Goal: Task Accomplishment & Management: Manage account settings

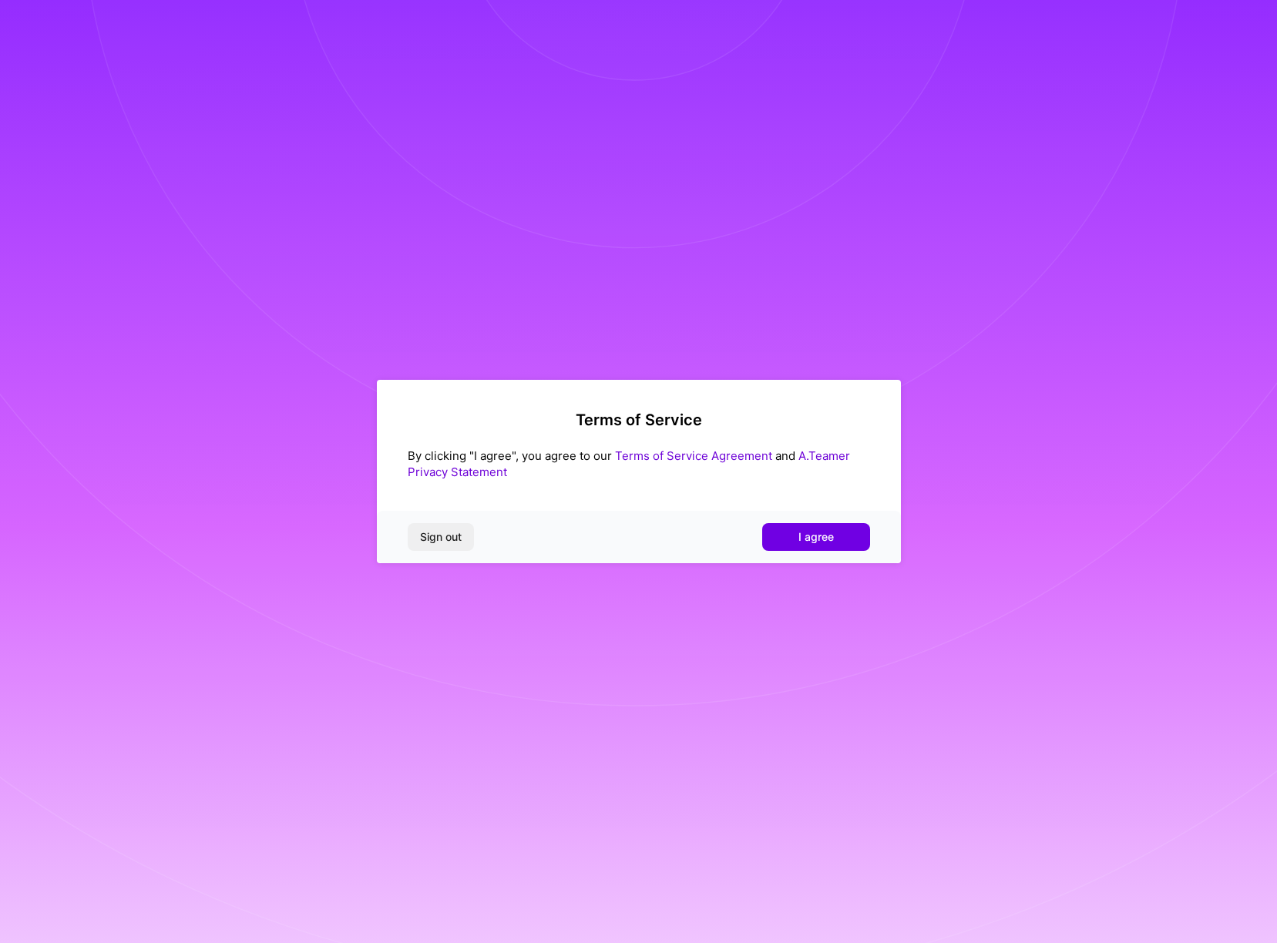
click at [834, 536] on button "I agree" at bounding box center [816, 537] width 108 height 28
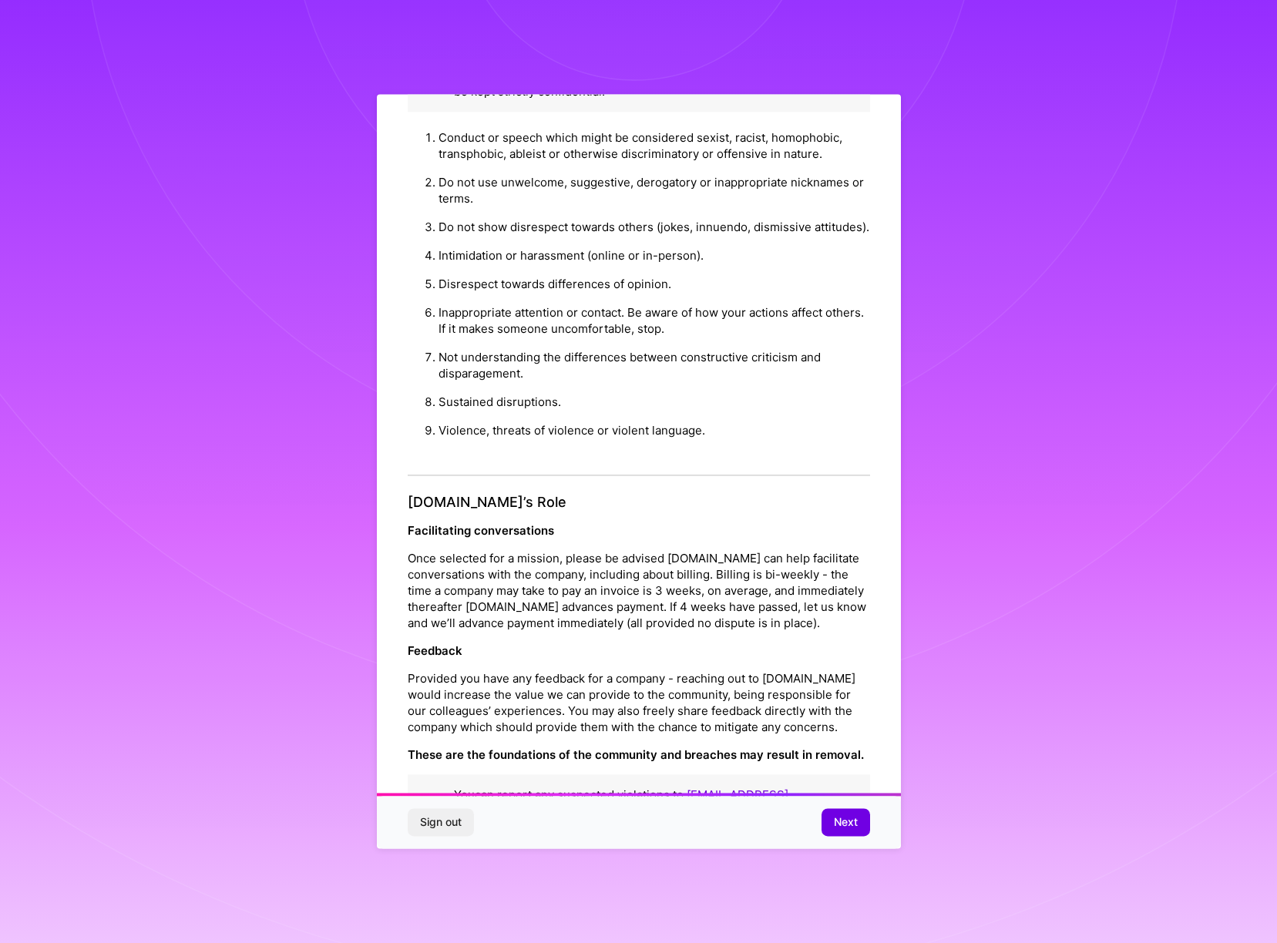
scroll to position [50, 0]
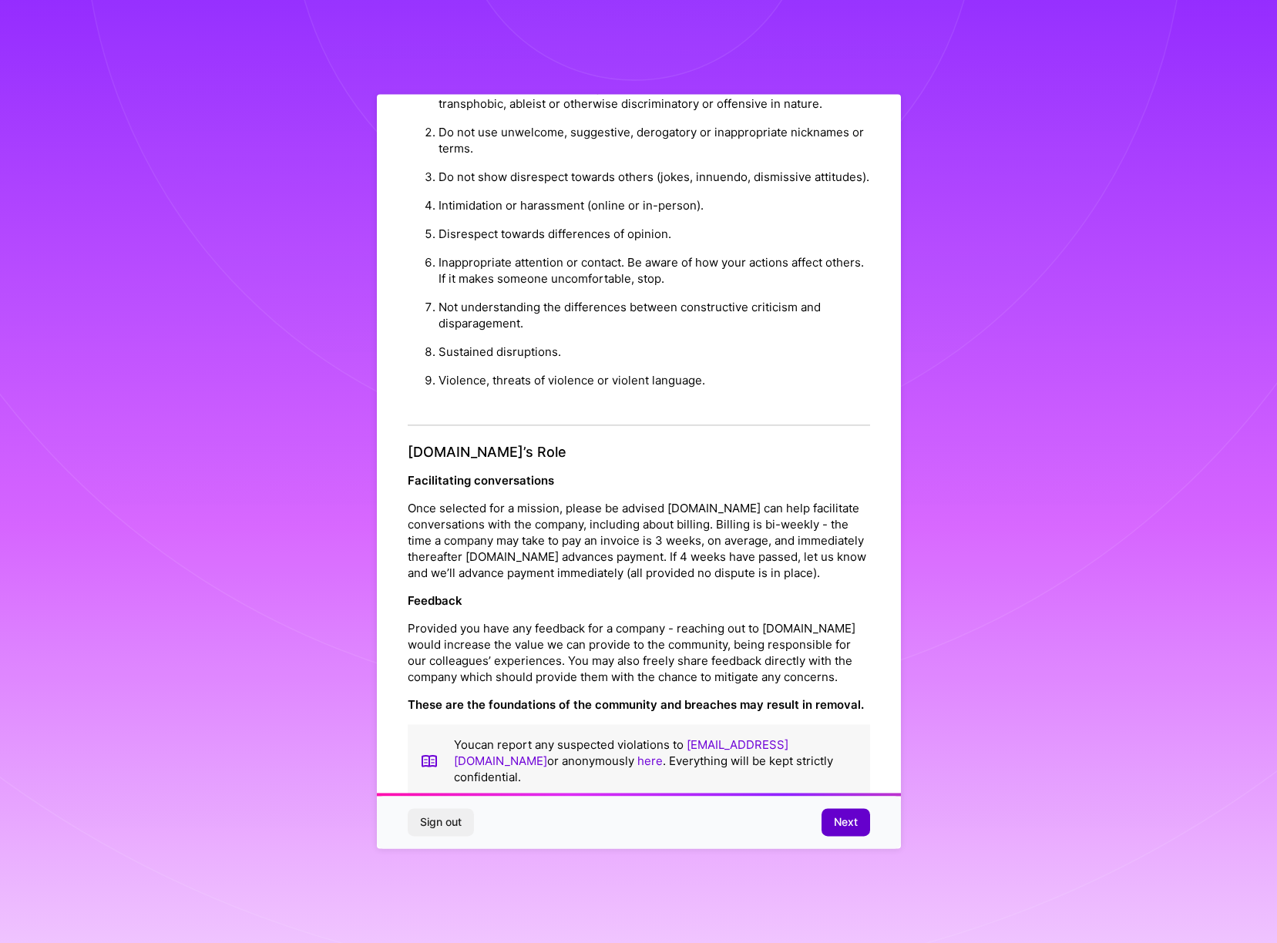
click at [838, 826] on span "Next" at bounding box center [846, 822] width 24 height 15
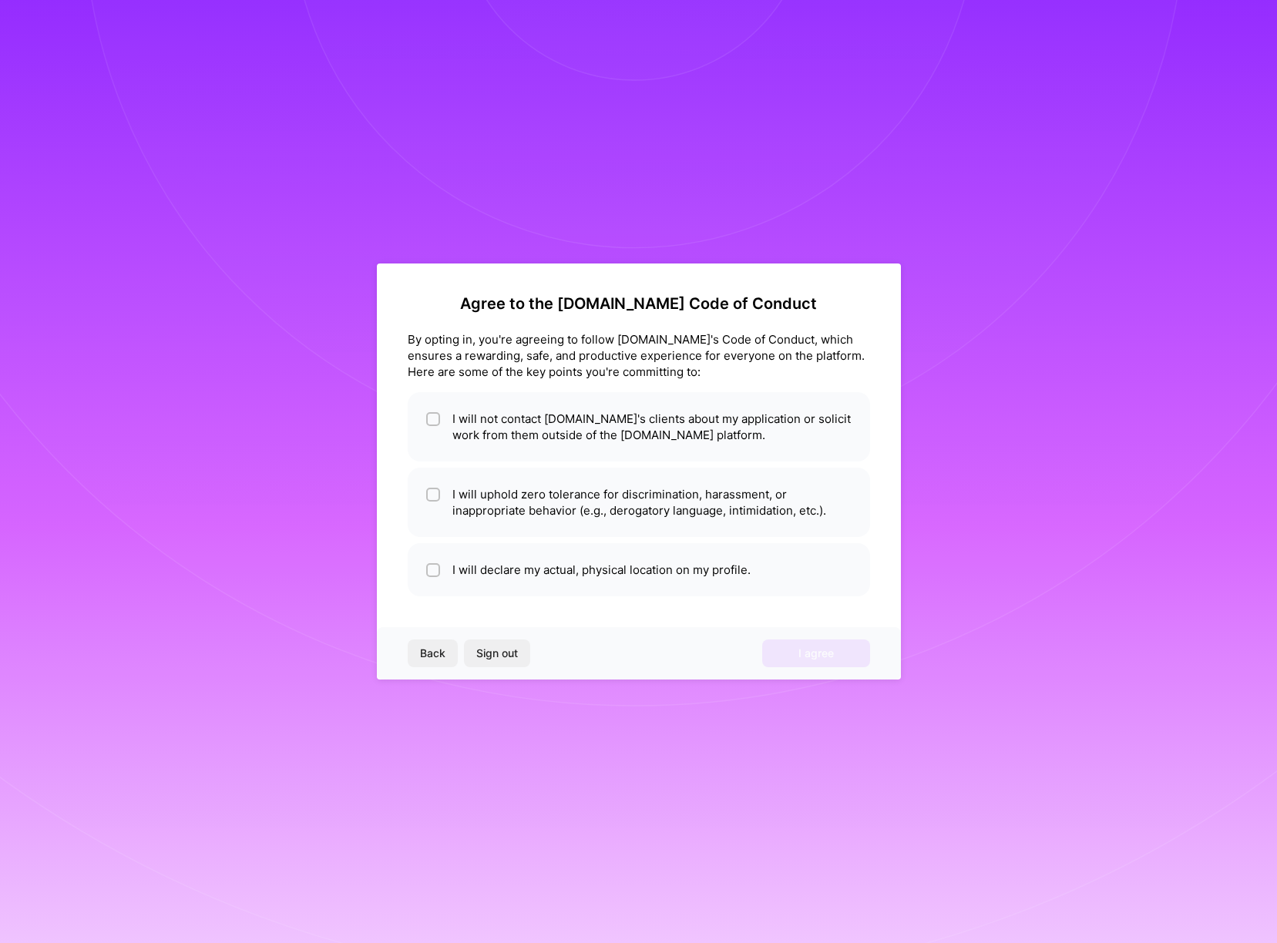
scroll to position [0, 0]
click at [577, 415] on li "I will not contact [DOMAIN_NAME]'s clients about my application or solicit work…" at bounding box center [639, 426] width 462 height 69
checkbox input "true"
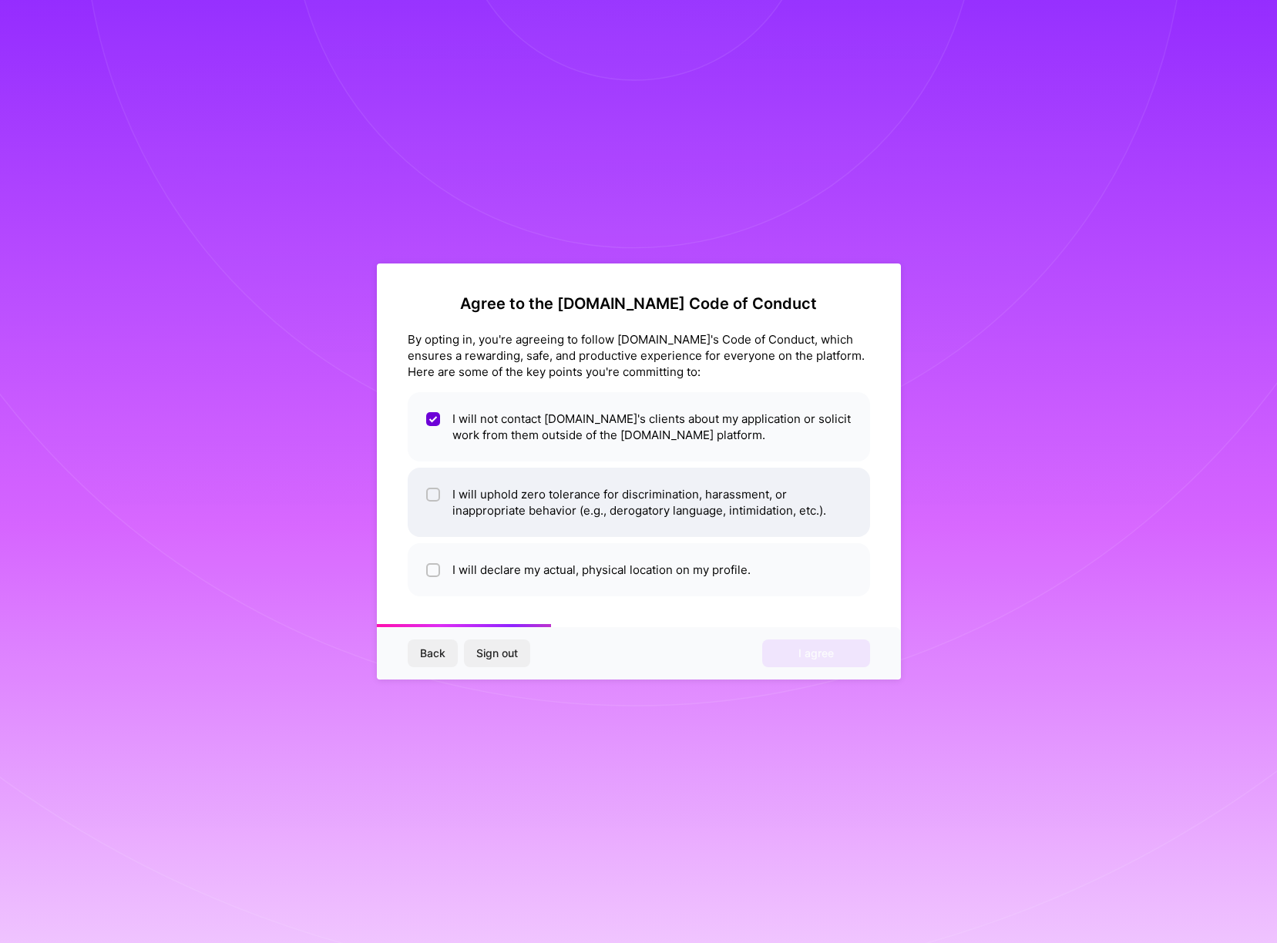
click at [583, 499] on li "I will uphold zero tolerance for discrimination, harassment, or inappropriate b…" at bounding box center [639, 502] width 462 height 69
checkbox input "true"
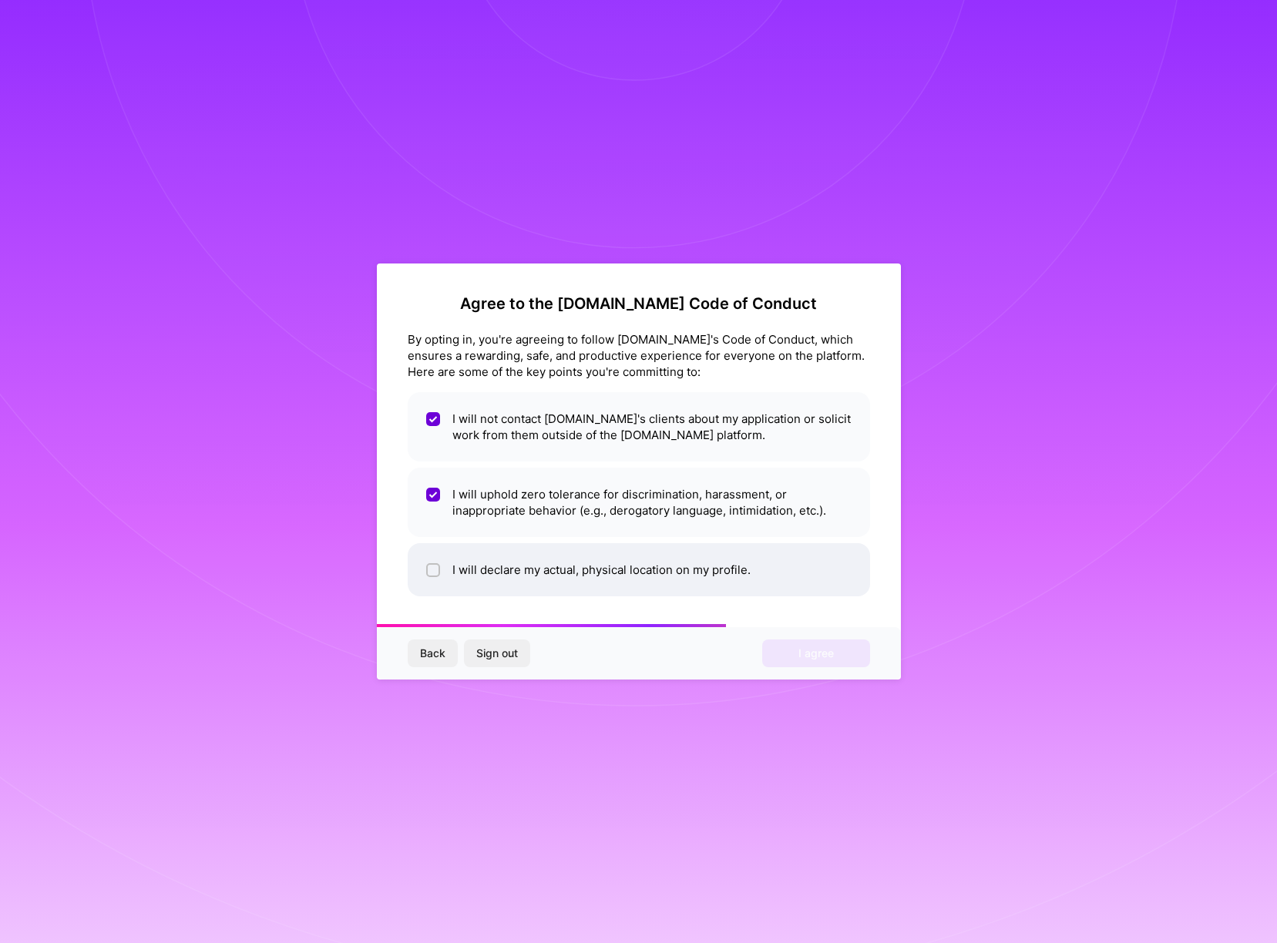
click at [589, 559] on li "I will declare my actual, physical location on my profile." at bounding box center [639, 569] width 462 height 53
checkbox input "true"
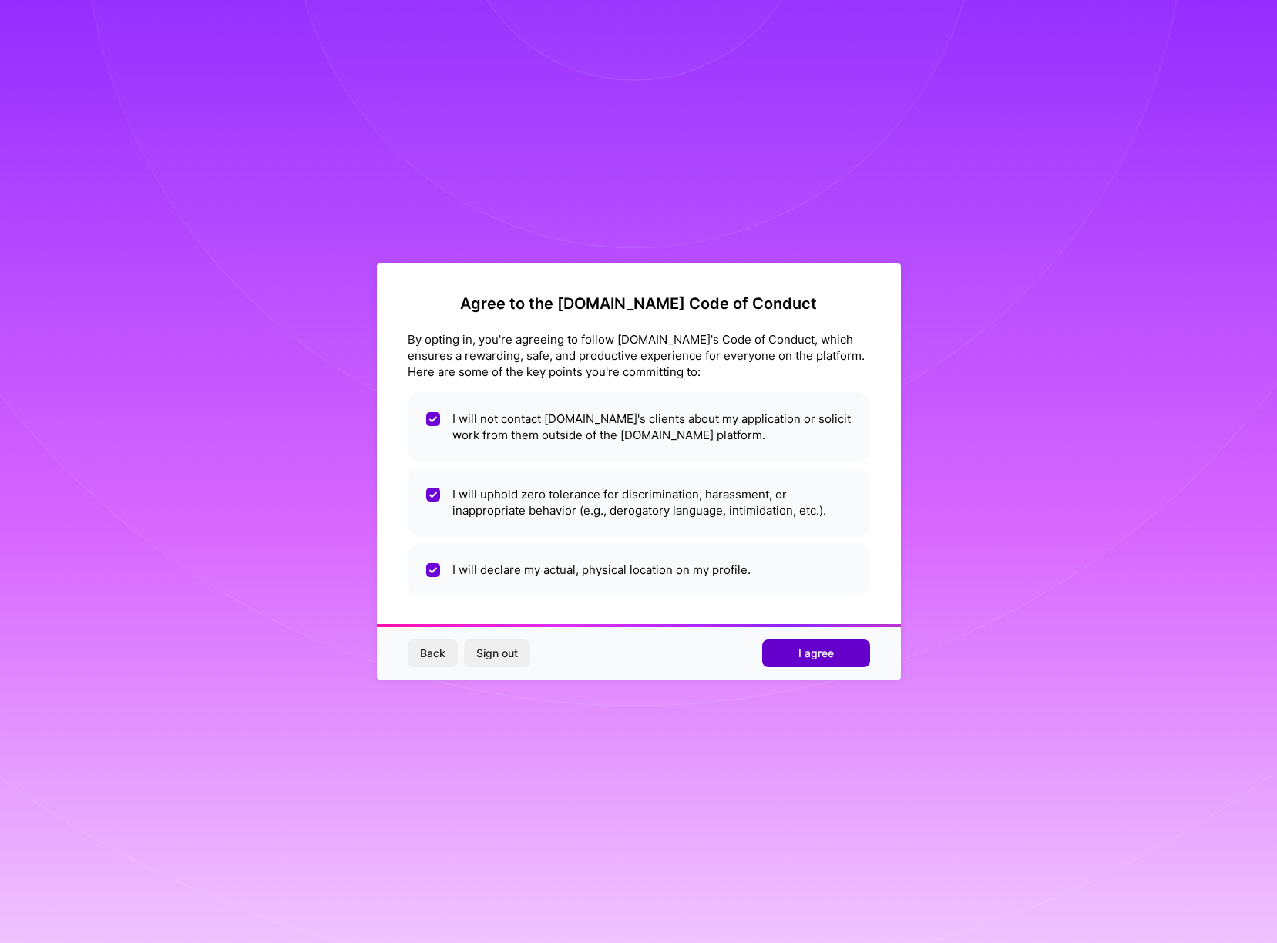
click at [817, 655] on span "I agree" at bounding box center [815, 653] width 35 height 15
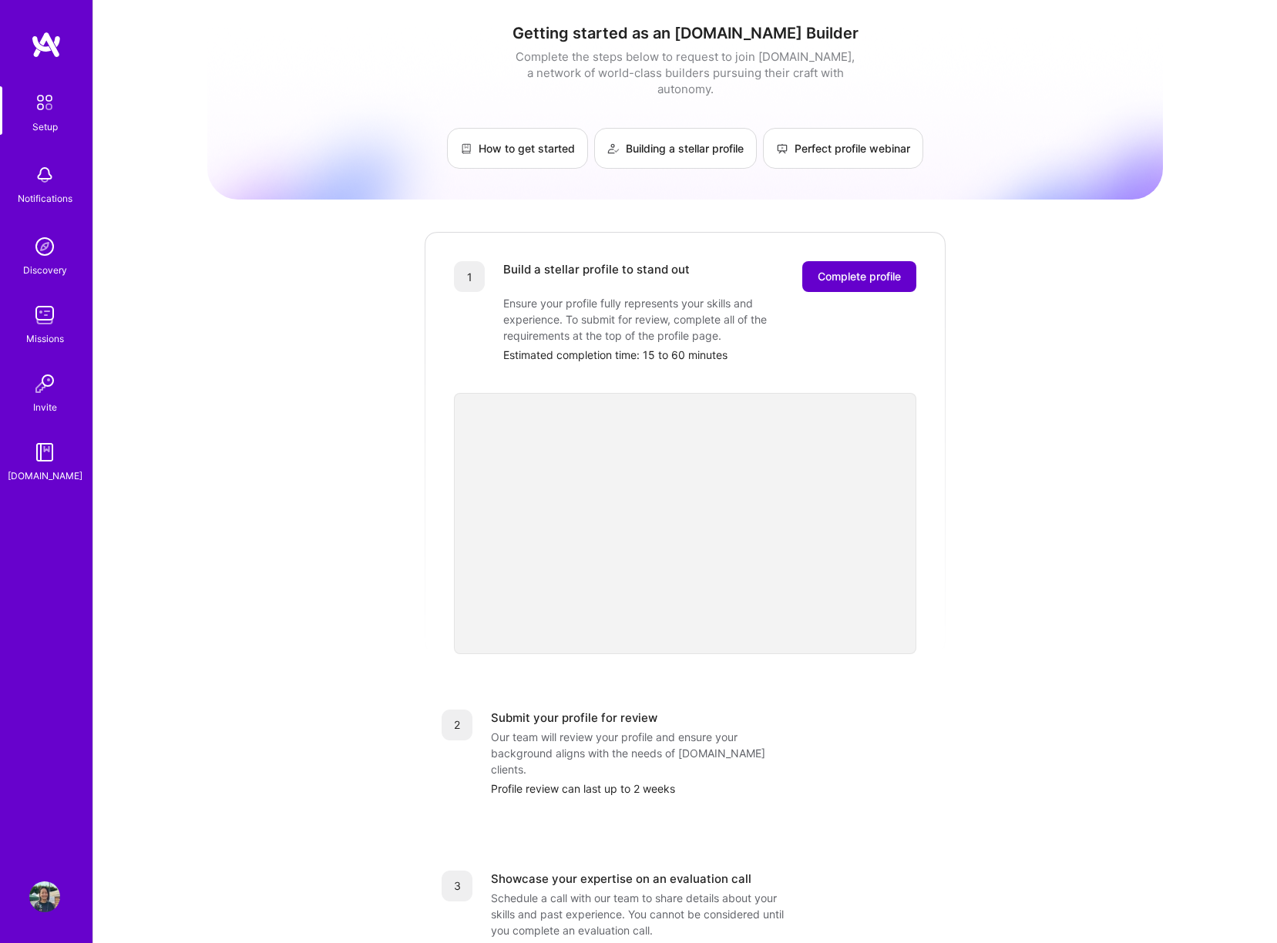
click at [870, 269] on span "Complete profile" at bounding box center [859, 276] width 83 height 15
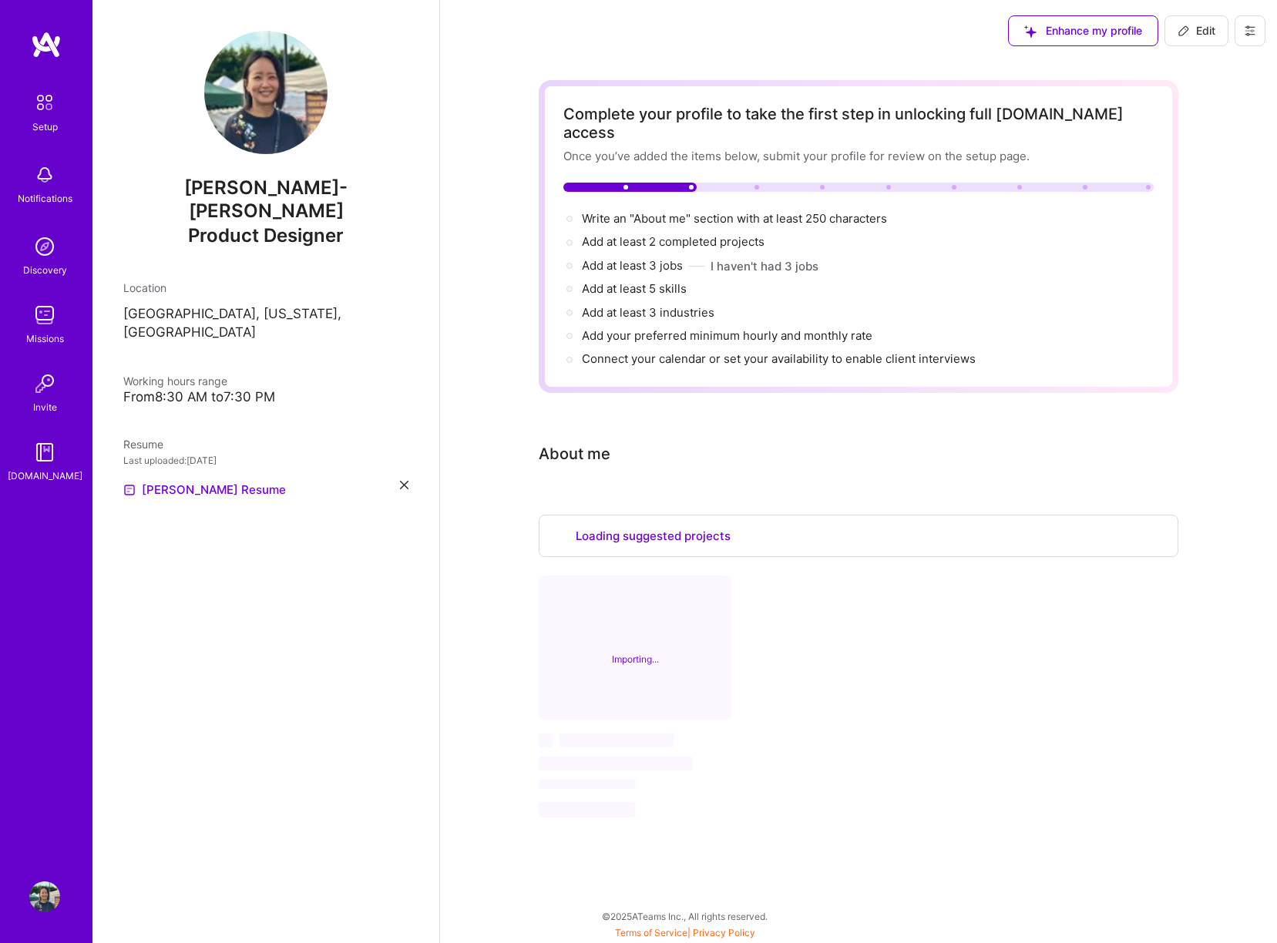
select select "US"
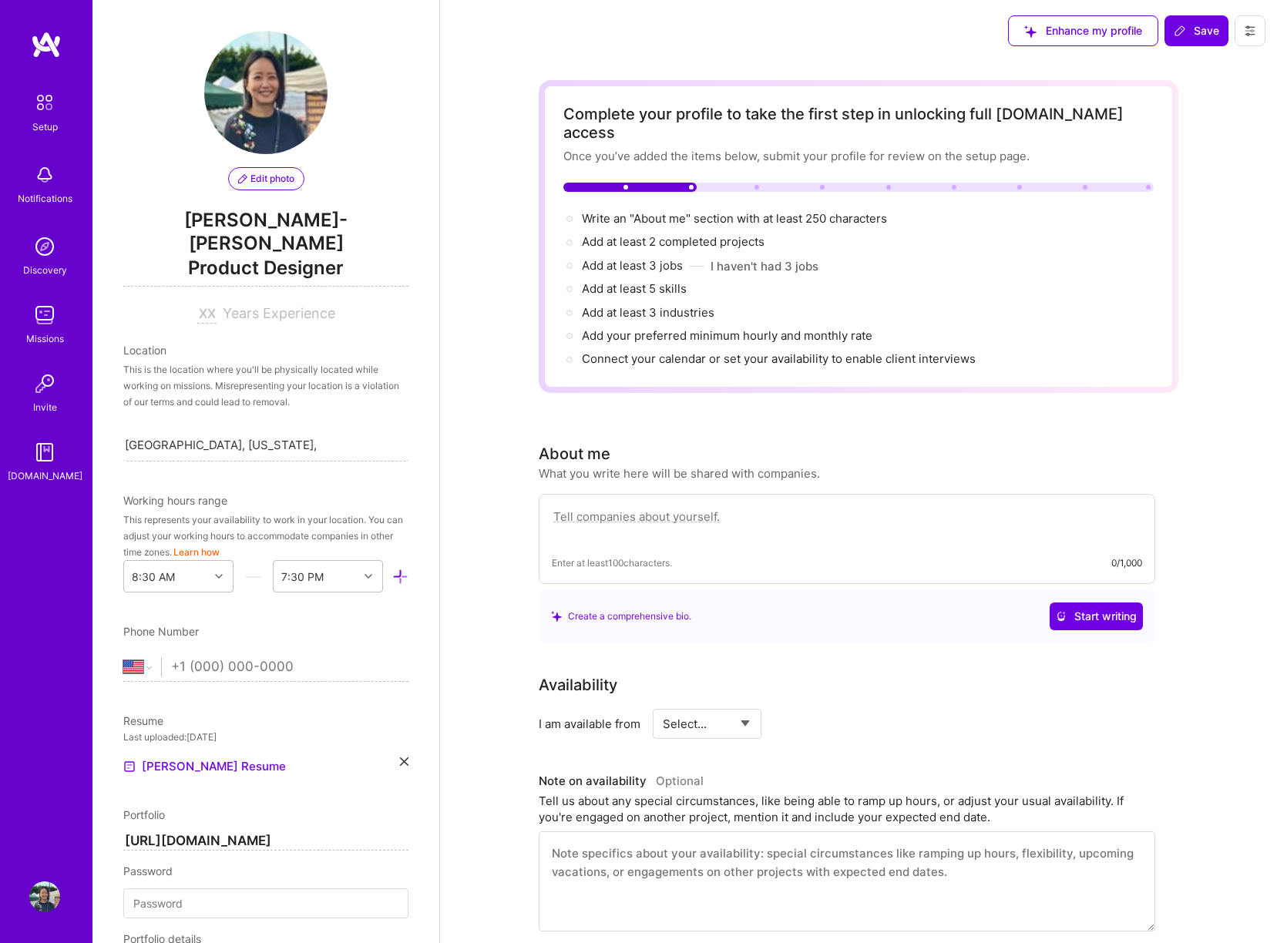
scroll to position [597, 0]
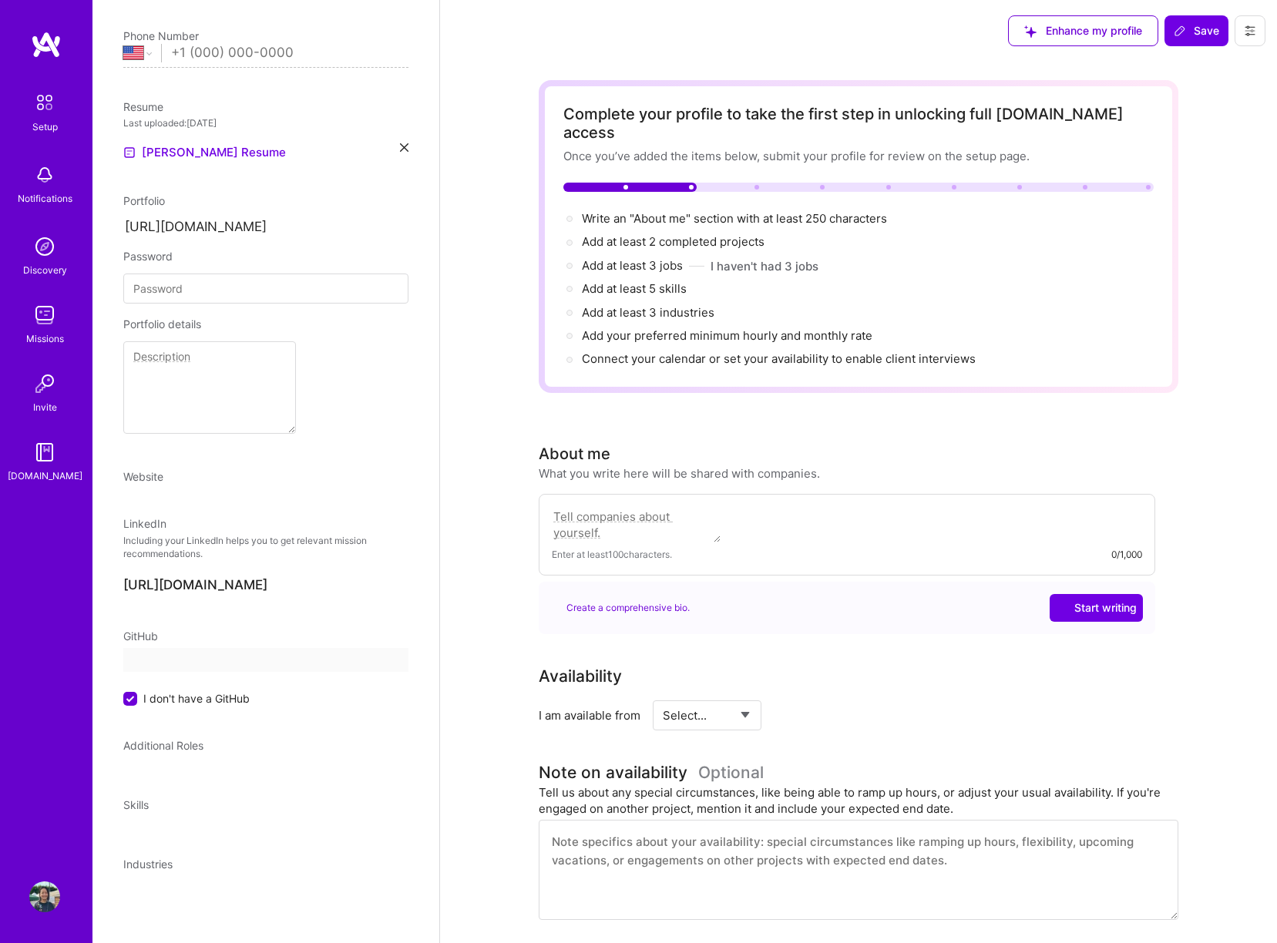
select select "US"
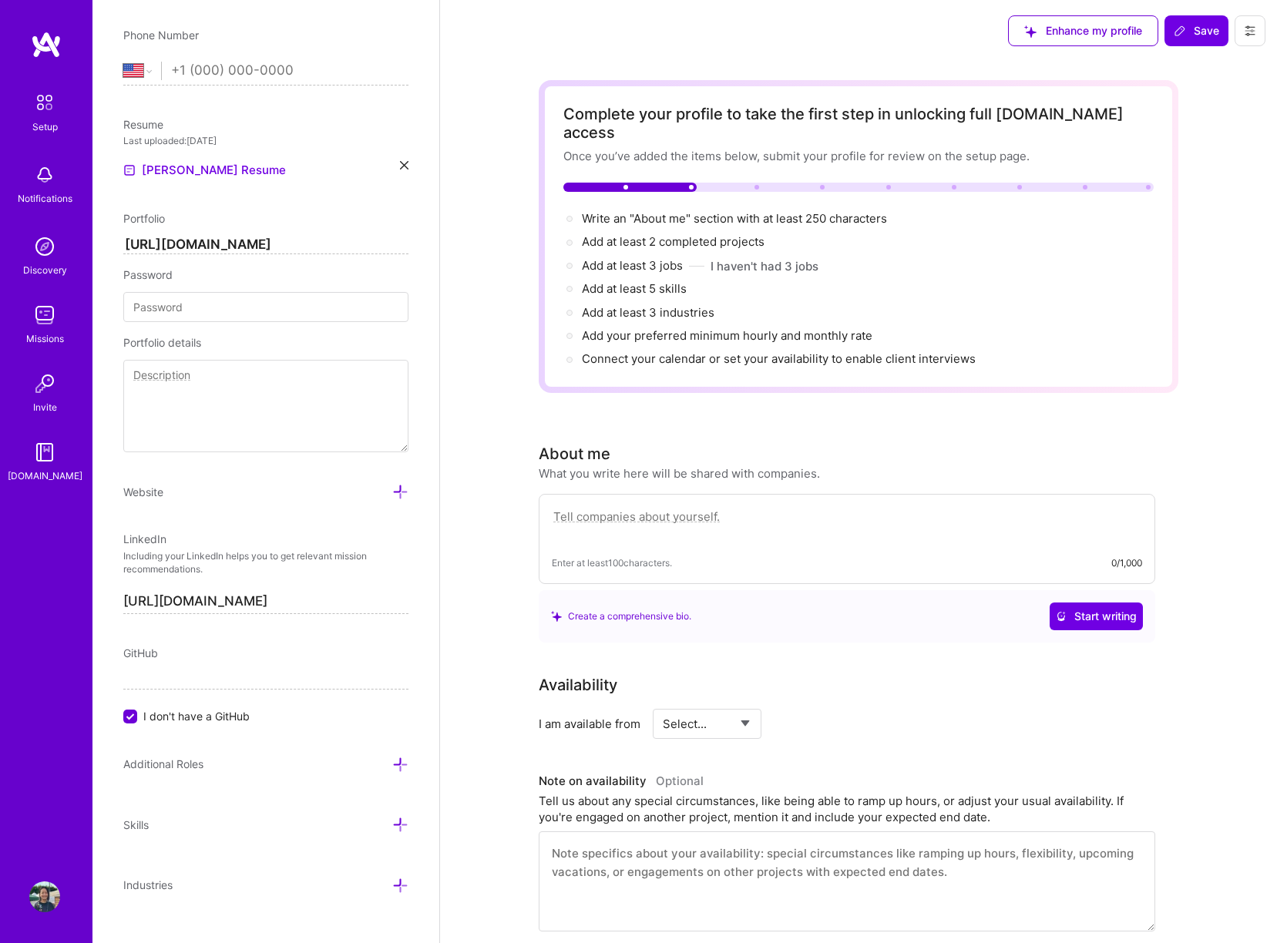
click at [611, 518] on textarea at bounding box center [847, 524] width 590 height 35
paste textarea "As a kid, I would spend hours in Microsoft Word, building school reports with c…"
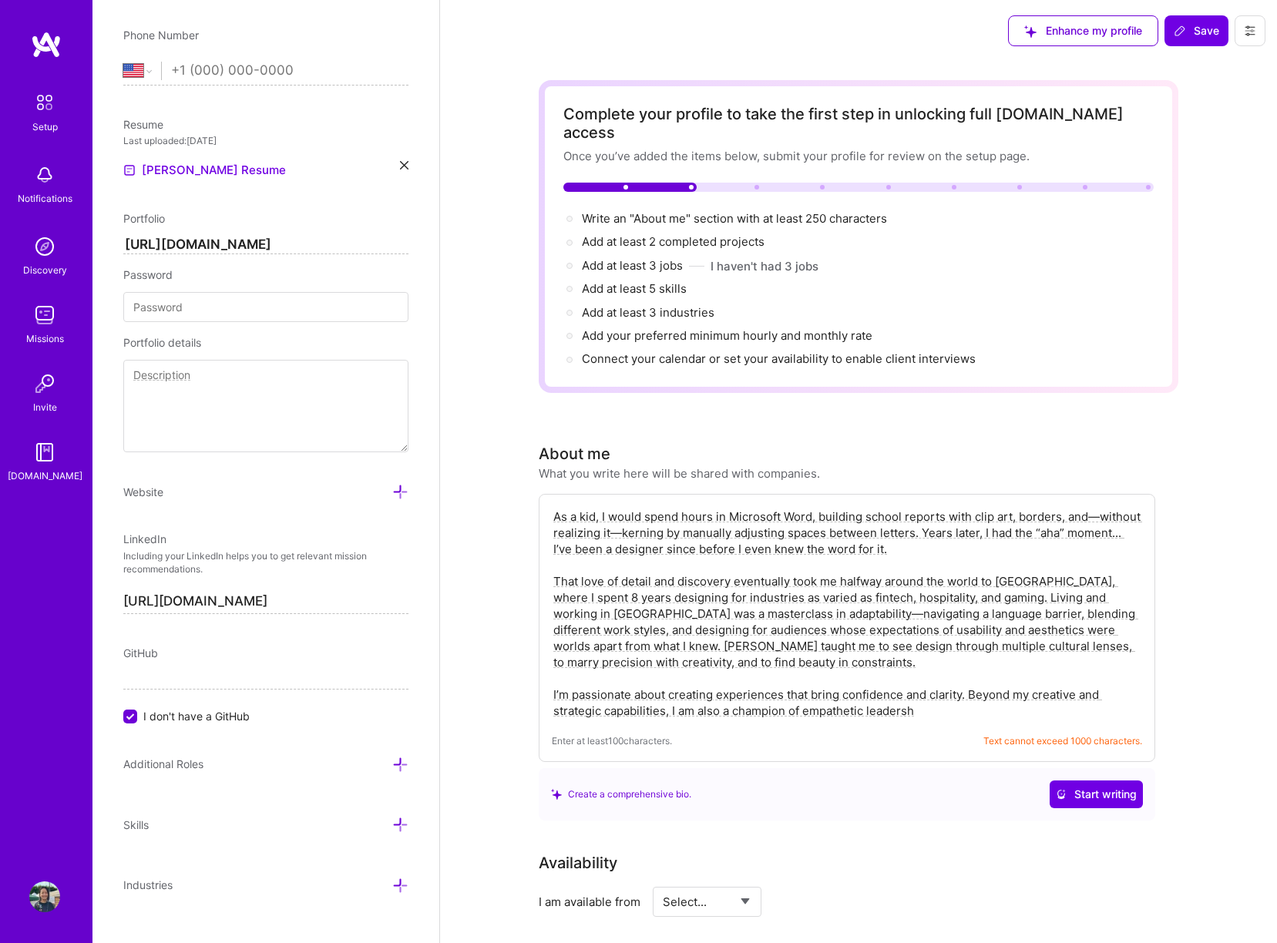
drag, startPoint x: 553, startPoint y: 674, endPoint x: 543, endPoint y: 491, distance: 183.7
click at [543, 494] on div "As a kid, I would spend hours in Microsoft Word, building school reports with c…" at bounding box center [847, 628] width 617 height 268
click at [818, 636] on textarea "As a kid, I would spend hours in Microsoft Word, building school reports with c…" at bounding box center [847, 613] width 590 height 213
drag, startPoint x: 1067, startPoint y: 563, endPoint x: 536, endPoint y: 563, distance: 531.0
click at [539, 561] on div "As a kid, I would spend hours in Microsoft Word, building school reports with c…" at bounding box center [847, 628] width 617 height 268
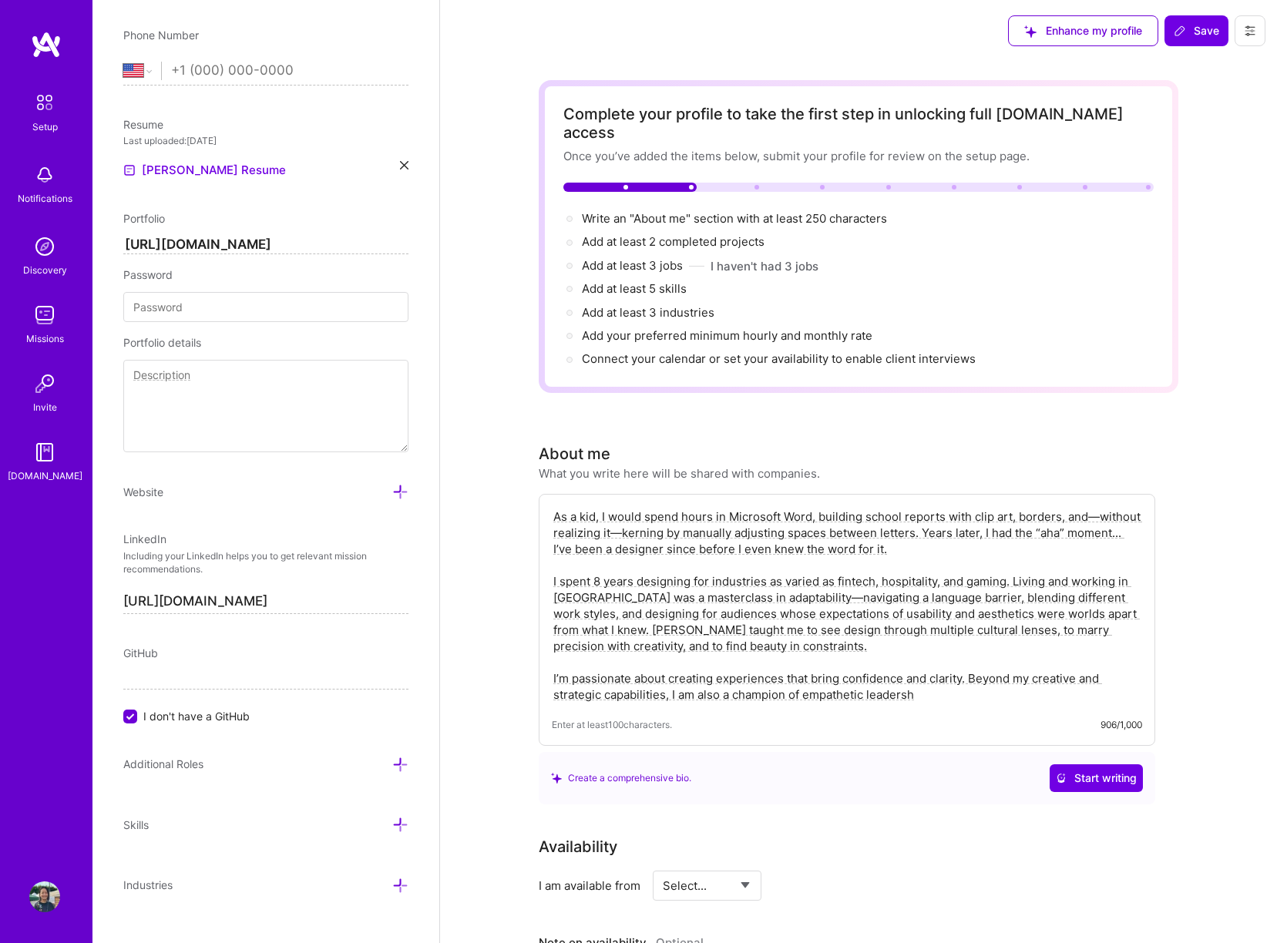
drag, startPoint x: 637, startPoint y: 561, endPoint x: 637, endPoint y: 510, distance: 50.9
click at [637, 563] on textarea "As a kid, I would spend hours in Microsoft Word, building school reports with c…" at bounding box center [847, 605] width 590 height 197
click at [806, 632] on textarea "As a kid, I would spend hours in Microsoft Word, building school reports with c…" at bounding box center [847, 605] width 590 height 197
click at [559, 556] on textarea "As a kid, I would spend hours in Microsoft Word, building school reports with c…" at bounding box center [847, 605] width 590 height 197
drag, startPoint x: 560, startPoint y: 559, endPoint x: 551, endPoint y: 549, distance: 13.6
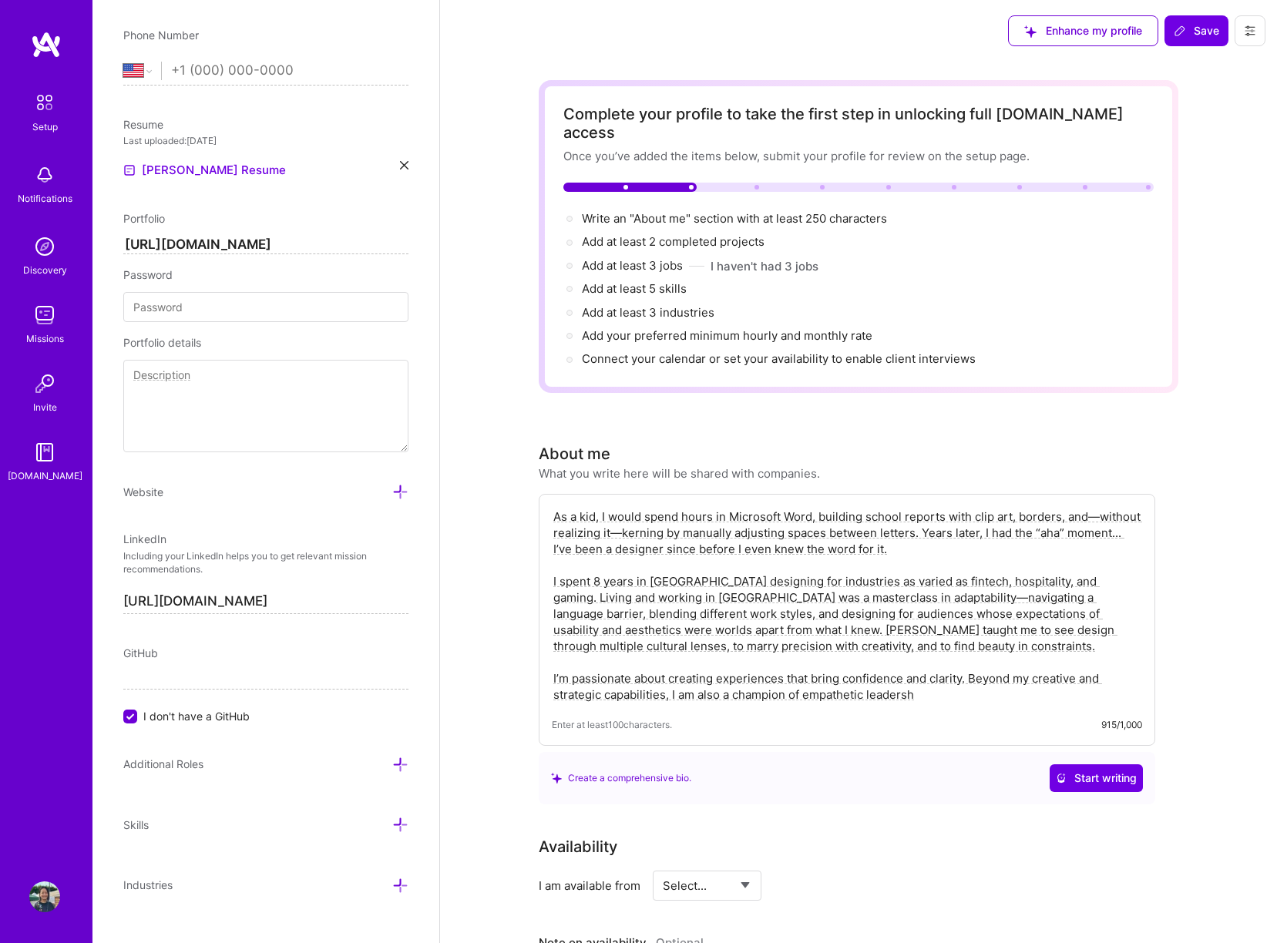
click at [535, 557] on div "Complete your profile to take the first step in unlocking full [DOMAIN_NAME] ac…" at bounding box center [858, 888] width 837 height 1652
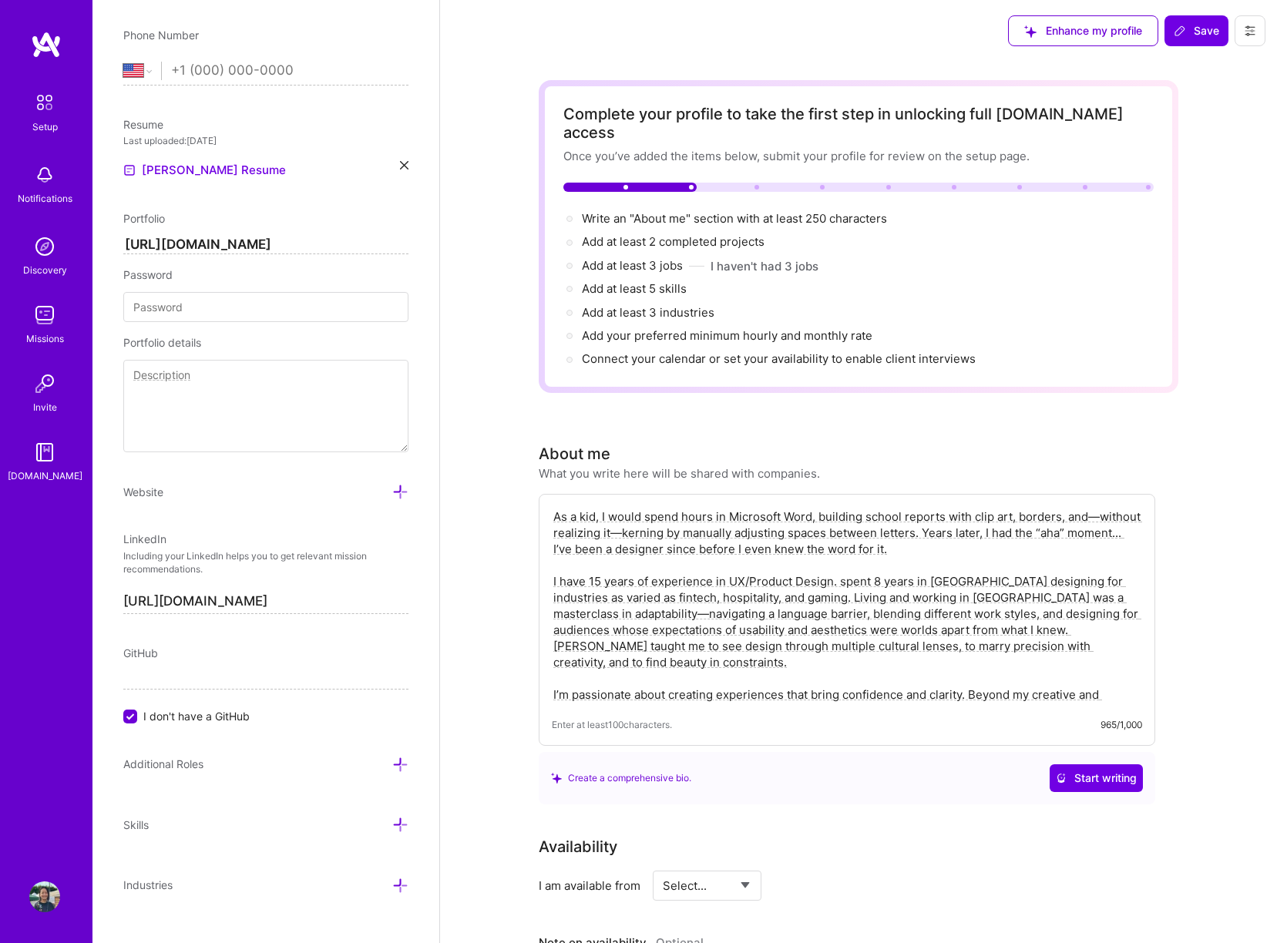
drag, startPoint x: 877, startPoint y: 562, endPoint x: 842, endPoint y: 563, distance: 35.5
click at [841, 563] on textarea "As a kid, I would spend hours in Microsoft Word, building school reports with c…" at bounding box center [847, 605] width 590 height 197
drag, startPoint x: 952, startPoint y: 562, endPoint x: 966, endPoint y: 558, distance: 15.1
click at [968, 559] on textarea "As a kid, I would spend hours in Microsoft Word, building school reports with c…" at bounding box center [847, 605] width 590 height 197
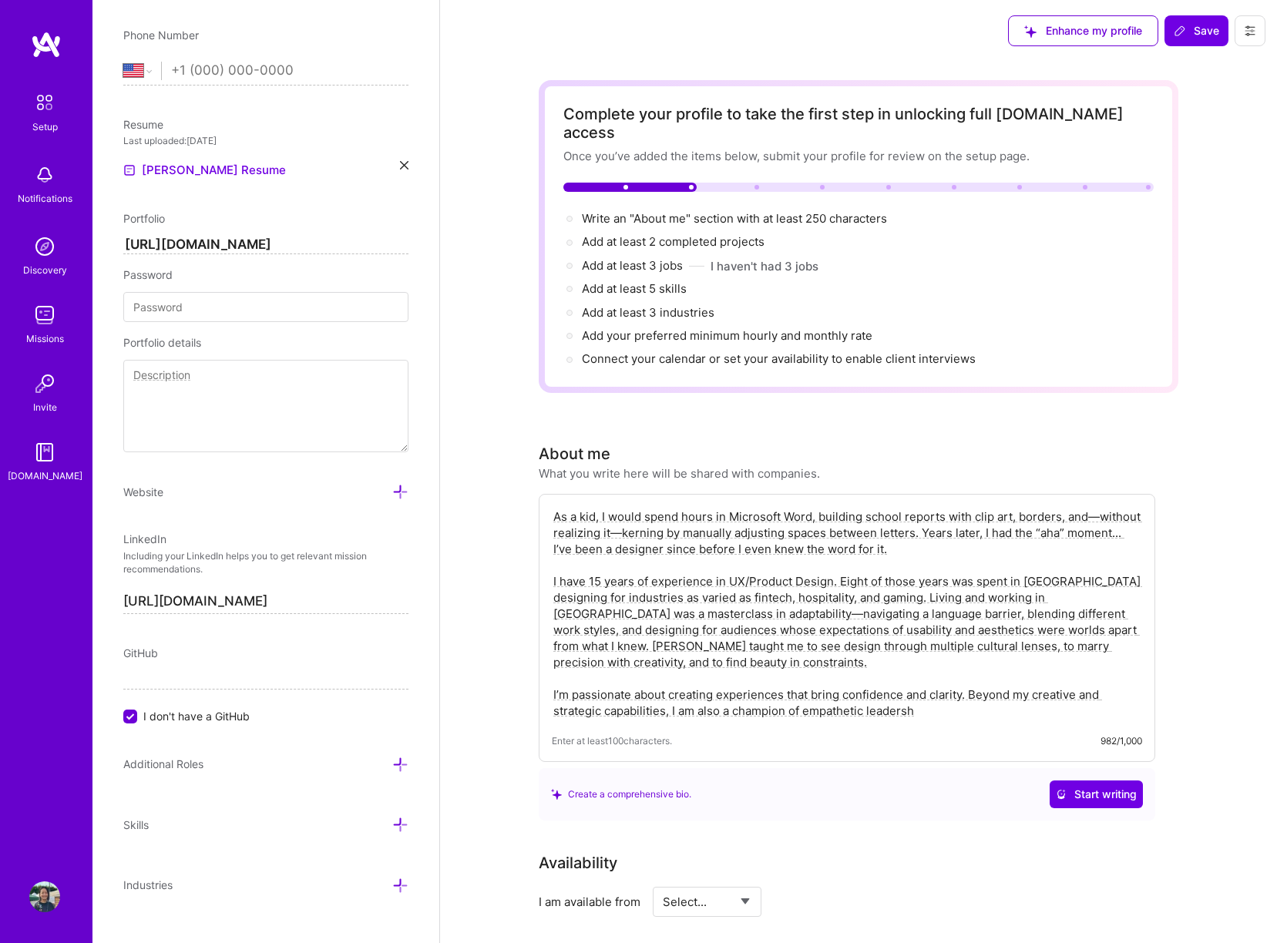
drag, startPoint x: 1060, startPoint y: 563, endPoint x: 1113, endPoint y: 559, distance: 53.4
click at [1117, 553] on textarea "As a kid, I would spend hours in Microsoft Word, building school reports with c…" at bounding box center [847, 613] width 590 height 213
click at [1109, 561] on textarea "As a kid, I would spend hours in Microsoft Word, building school reports with c…" at bounding box center [847, 613] width 590 height 213
drag, startPoint x: 1110, startPoint y: 561, endPoint x: 1071, endPoint y: 563, distance: 38.6
click at [1071, 562] on textarea "As a kid, I would spend hours in Microsoft Word, building school reports with c…" at bounding box center [847, 613] width 590 height 213
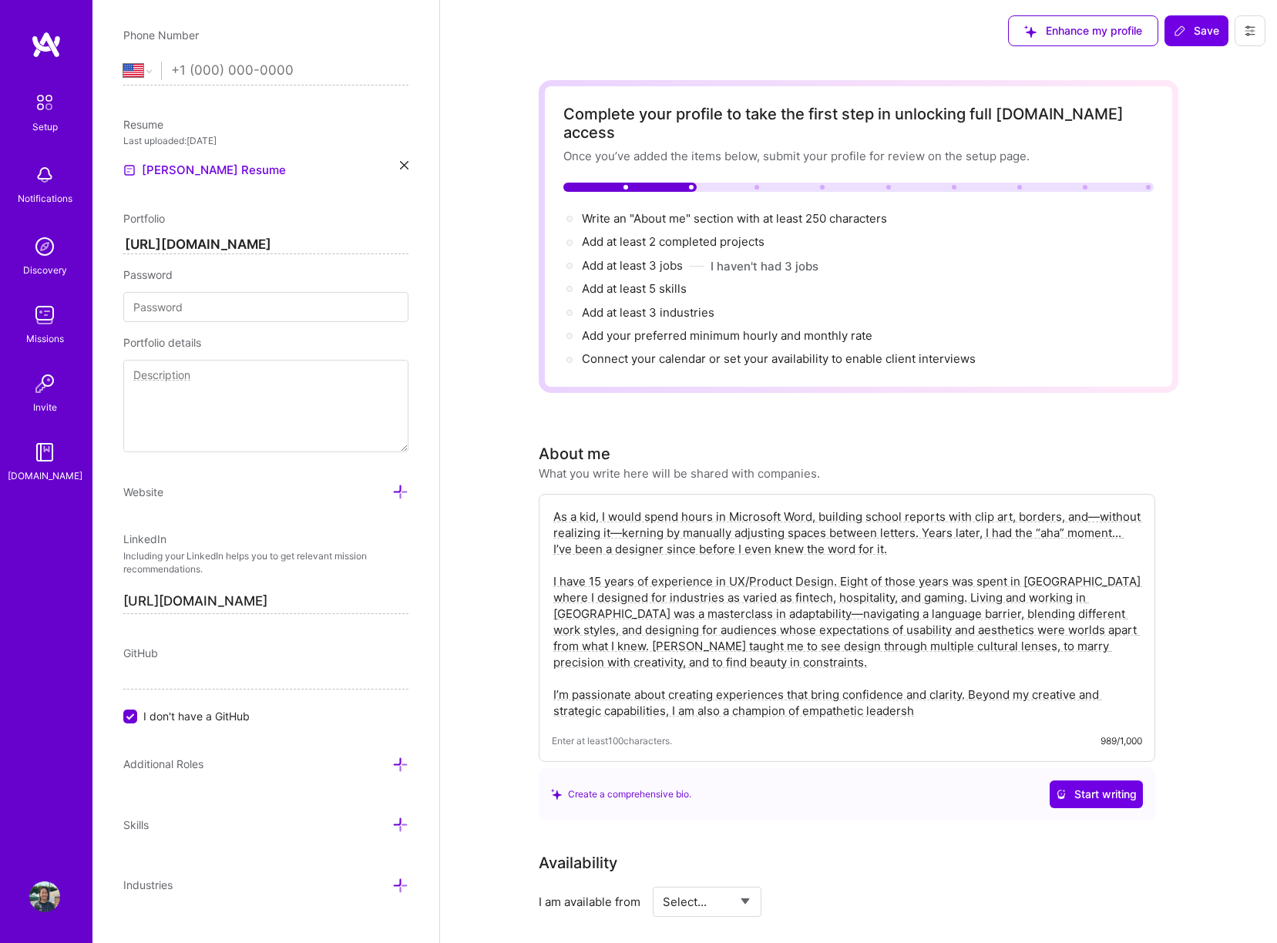
click at [793, 604] on textarea "As a kid, I would spend hours in Microsoft Word, building school reports with c…" at bounding box center [847, 613] width 590 height 213
drag, startPoint x: 787, startPoint y: 619, endPoint x: 778, endPoint y: 646, distance: 28.3
click at [785, 622] on textarea "As a kid, I would spend hours in Microsoft Word, building school reports with c…" at bounding box center [847, 613] width 590 height 213
click at [778, 637] on textarea "As a kid, I would spend hours in Microsoft Word, building school reports with c…" at bounding box center [847, 613] width 590 height 213
drag, startPoint x: 1074, startPoint y: 610, endPoint x: 1123, endPoint y: 586, distance: 55.1
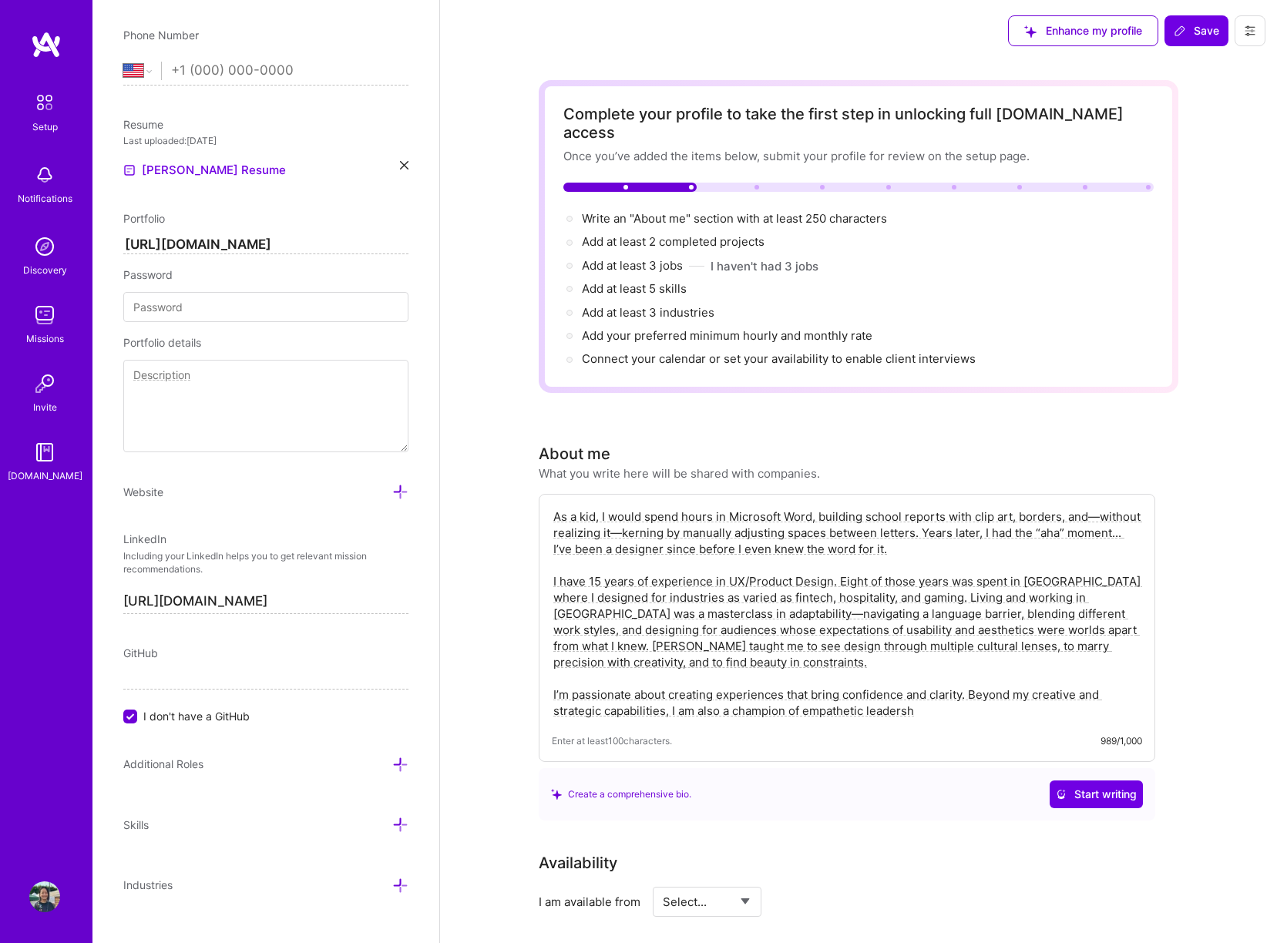
click at [1132, 613] on textarea "As a kid, I would spend hours in Microsoft Word, building school reports with c…" at bounding box center [847, 613] width 590 height 213
click at [554, 678] on textarea "As a kid, I would spend hours in Microsoft Word, building school reports with c…" at bounding box center [847, 613] width 590 height 213
drag, startPoint x: 570, startPoint y: 677, endPoint x: 559, endPoint y: 676, distance: 11.6
click at [570, 677] on textarea "As a kid, I would spend hours in Microsoft Word, building school reports with c…" at bounding box center [847, 613] width 590 height 213
click at [553, 677] on textarea "As a kid, I would spend hours in Microsoft Word, building school reports with c…" at bounding box center [847, 613] width 590 height 213
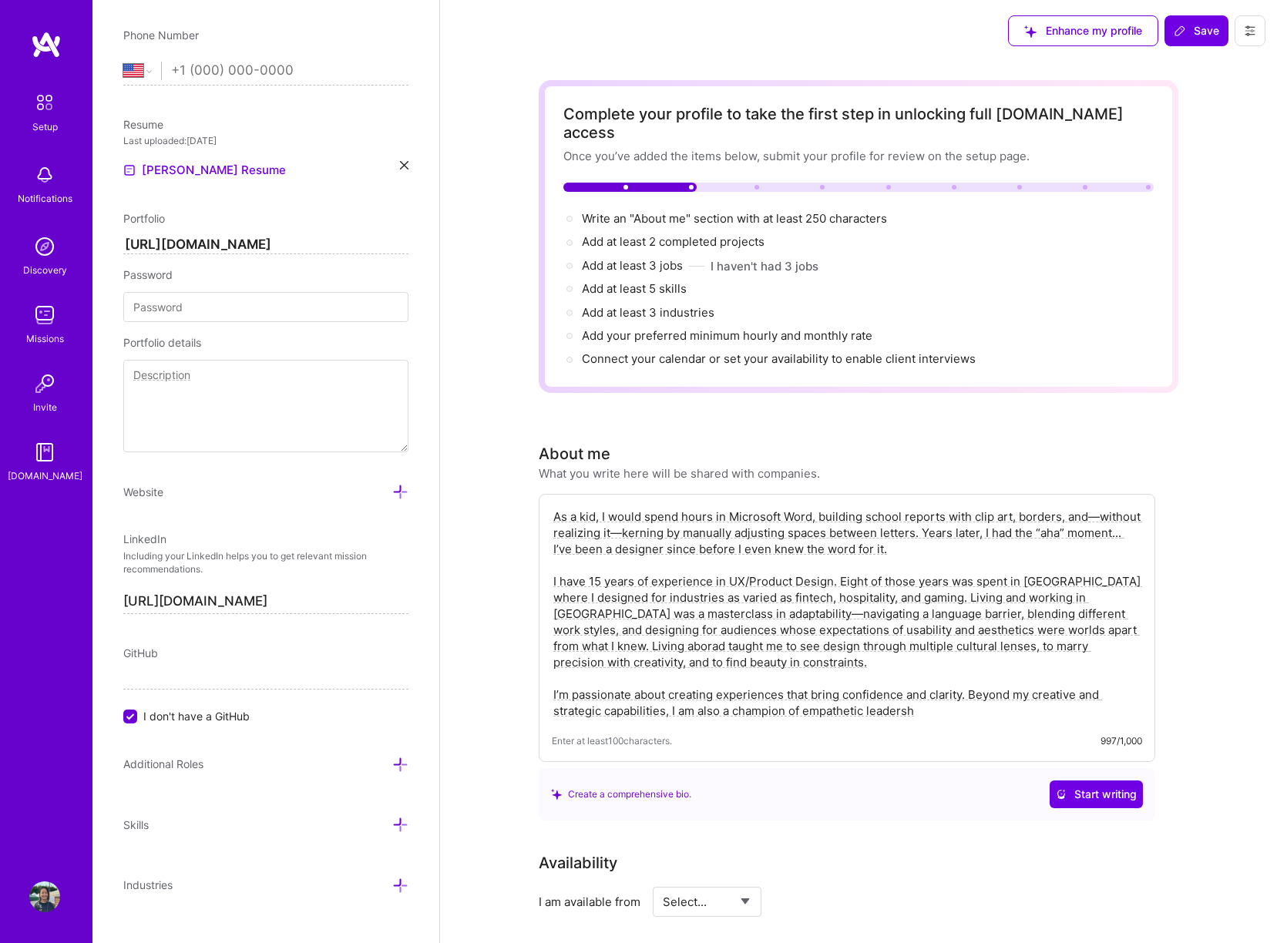
drag, startPoint x: 644, startPoint y: 674, endPoint x: 541, endPoint y: 656, distance: 104.0
click at [548, 677] on div "As a kid, I would spend hours in Microsoft Word, building school reports with c…" at bounding box center [847, 628] width 617 height 268
drag, startPoint x: 893, startPoint y: 672, endPoint x: 865, endPoint y: 604, distance: 73.6
click at [903, 696] on textarea "As a kid, I would spend hours in Microsoft Word, building school reports with c…" at bounding box center [847, 613] width 590 height 213
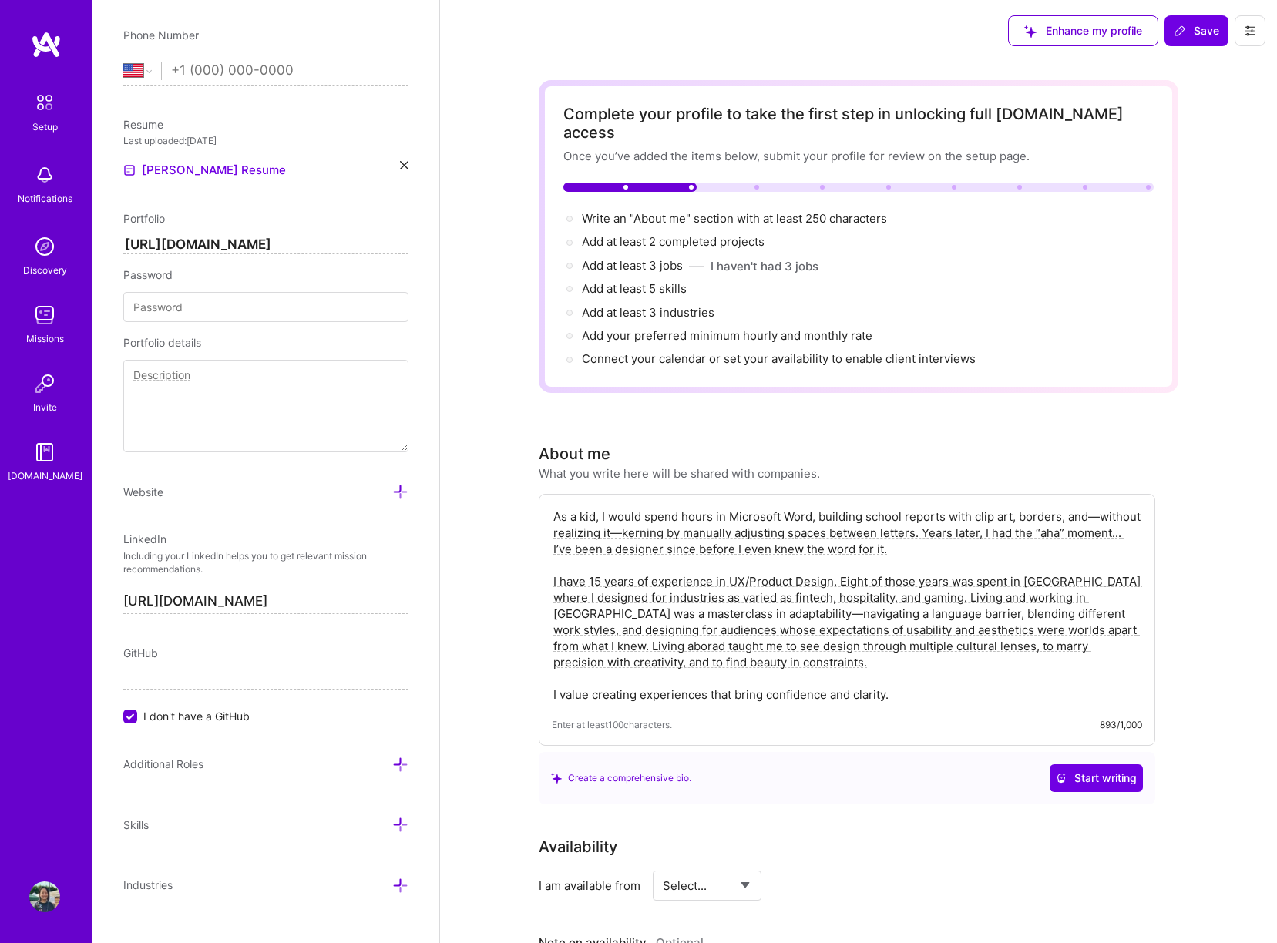
drag, startPoint x: 553, startPoint y: 560, endPoint x: 547, endPoint y: 489, distance: 71.2
click at [550, 494] on div "As a kid, I would spend hours in Microsoft Word, building school reports with c…" at bounding box center [847, 620] width 617 height 252
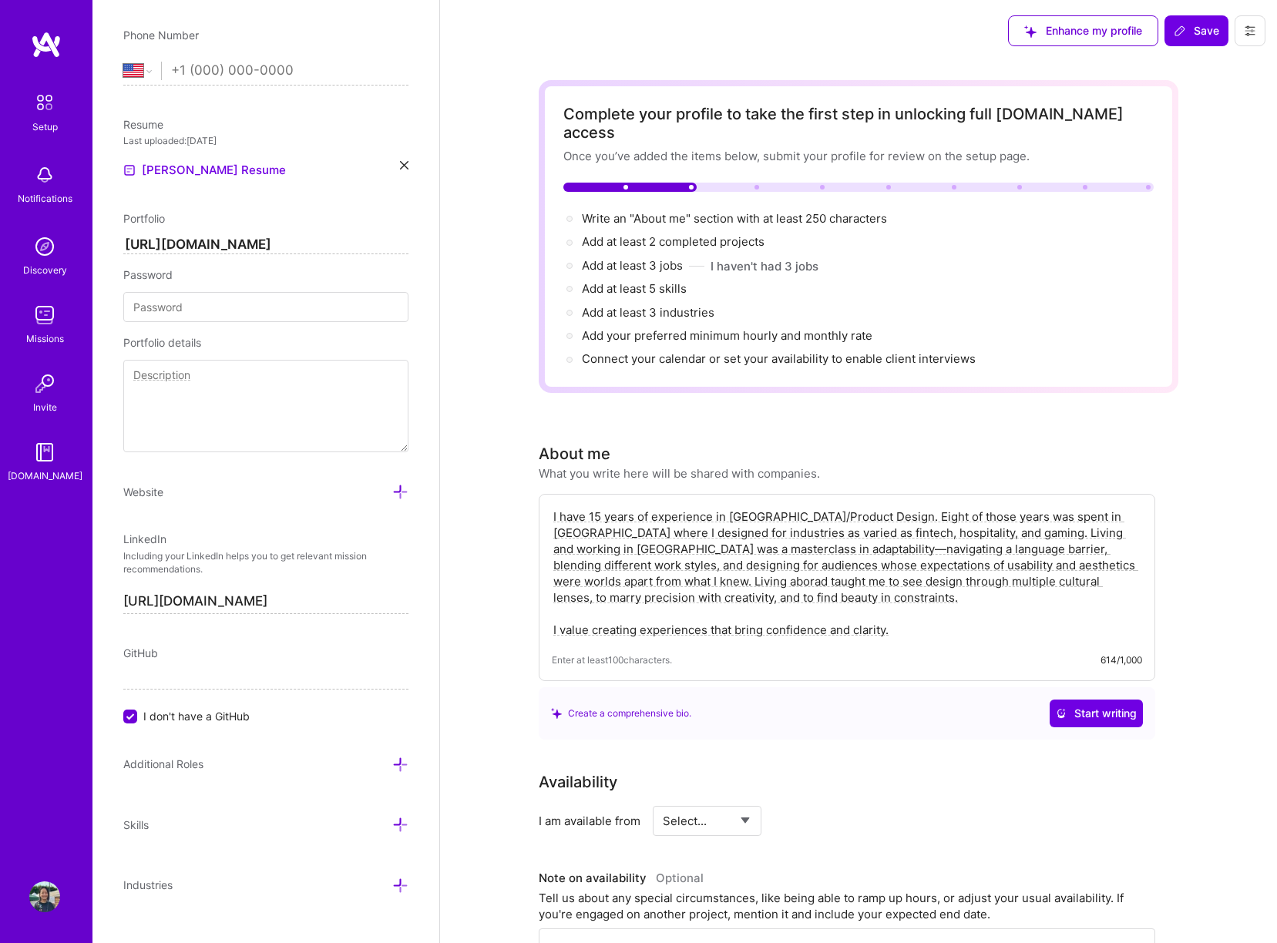
click at [983, 748] on div "Complete your profile to take the first step in unlocking full [DOMAIN_NAME] ac…" at bounding box center [859, 846] width 640 height 1532
drag, startPoint x: 580, startPoint y: 567, endPoint x: 576, endPoint y: 537, distance: 30.3
click at [580, 566] on textarea "I have 15 years of experience in [GEOGRAPHIC_DATA]/Product Design. Eight of tho…" at bounding box center [847, 573] width 590 height 133
type textarea "I have 15 years of experience in [GEOGRAPHIC_DATA]/Product Design. Eight of tho…"
click at [1177, 32] on icon at bounding box center [1180, 31] width 12 height 12
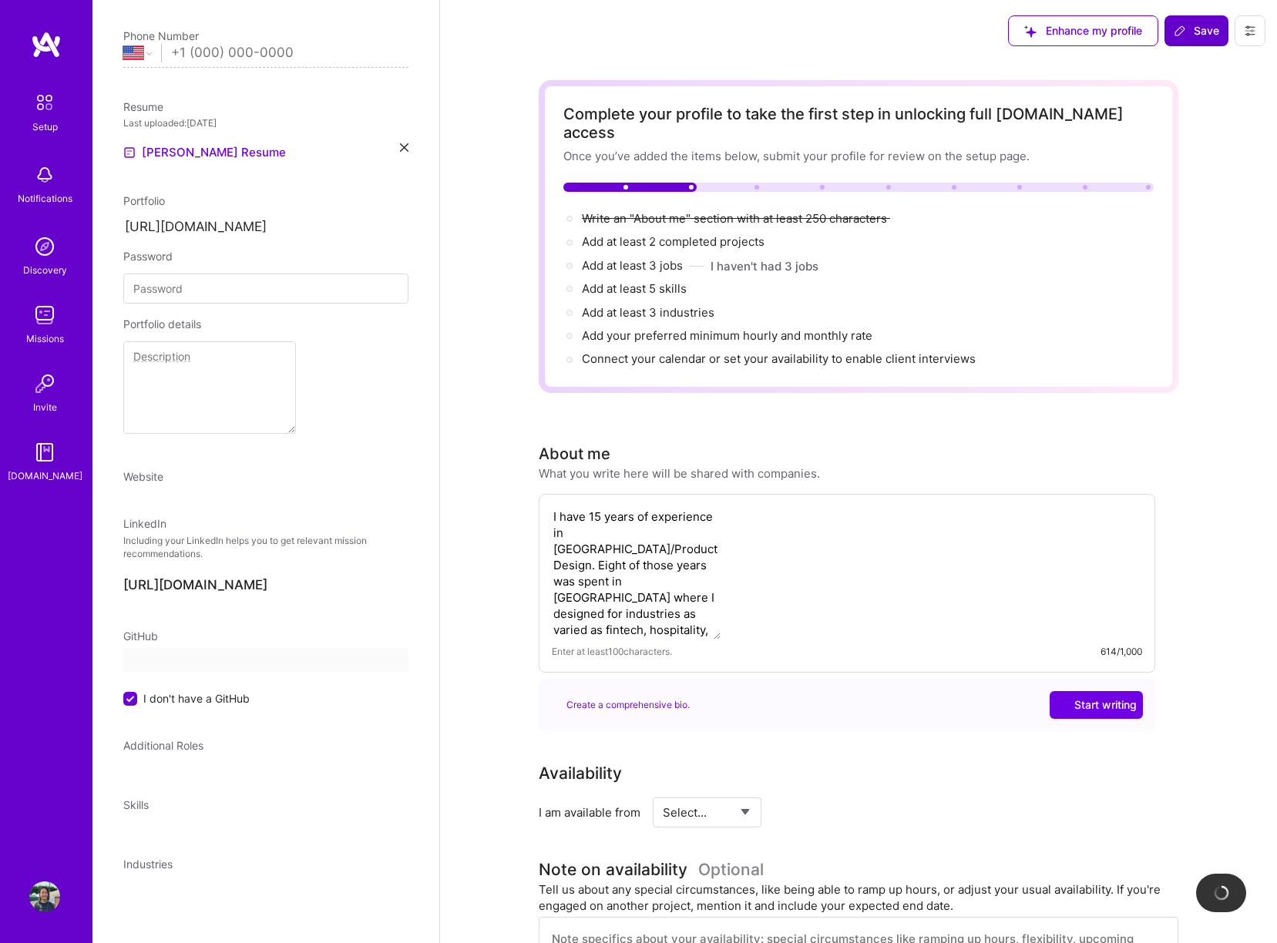
scroll to position [0, 0]
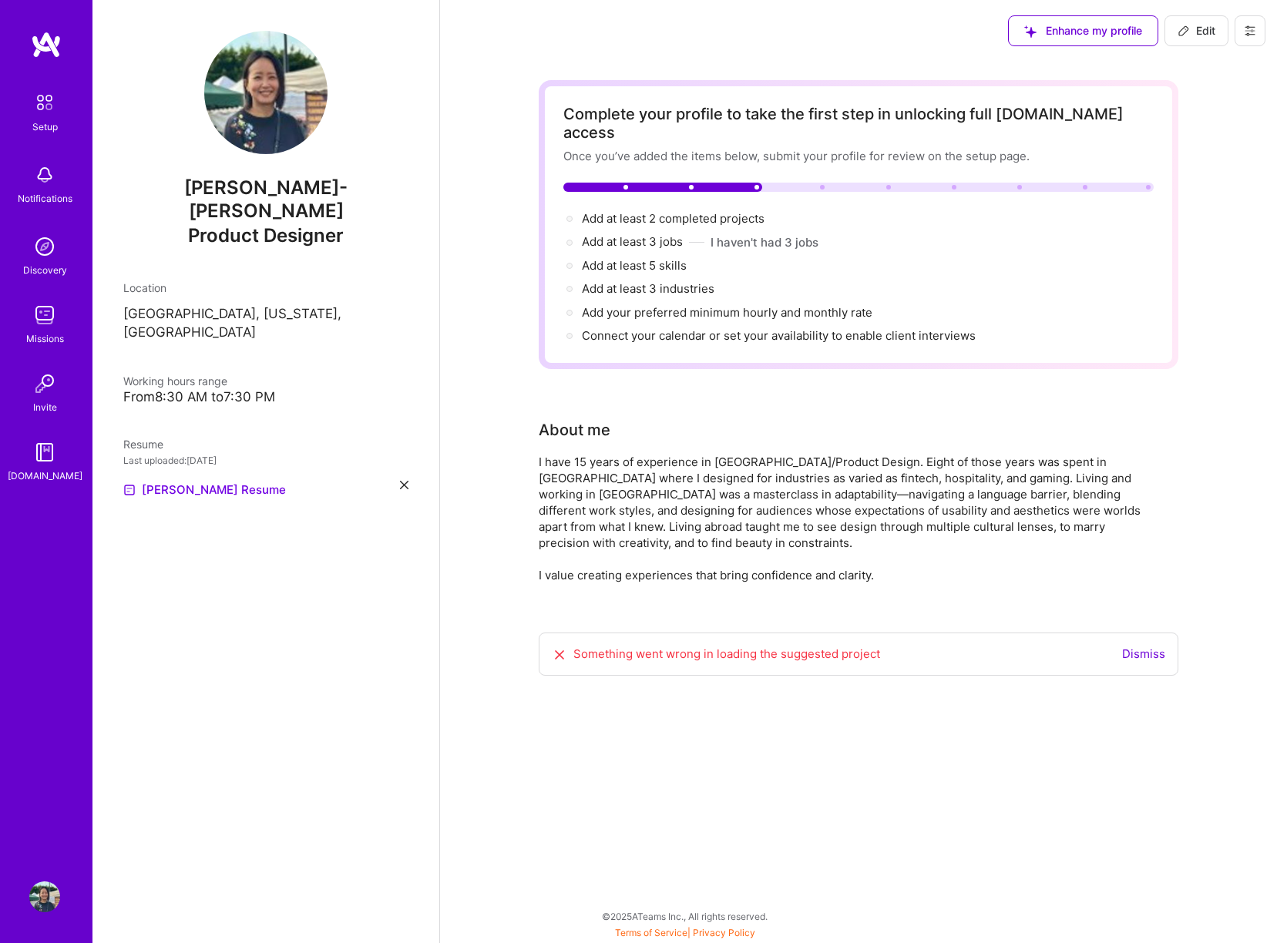
click at [990, 425] on div "About me I have 15 years of experience in UX/Product Design. Eight of those yea…" at bounding box center [847, 500] width 617 height 165
click at [1105, 47] on div "Enhance my profile Edit" at bounding box center [1137, 31] width 281 height 62
click at [1112, 30] on span "Enhance my profile" at bounding box center [1083, 30] width 118 height 15
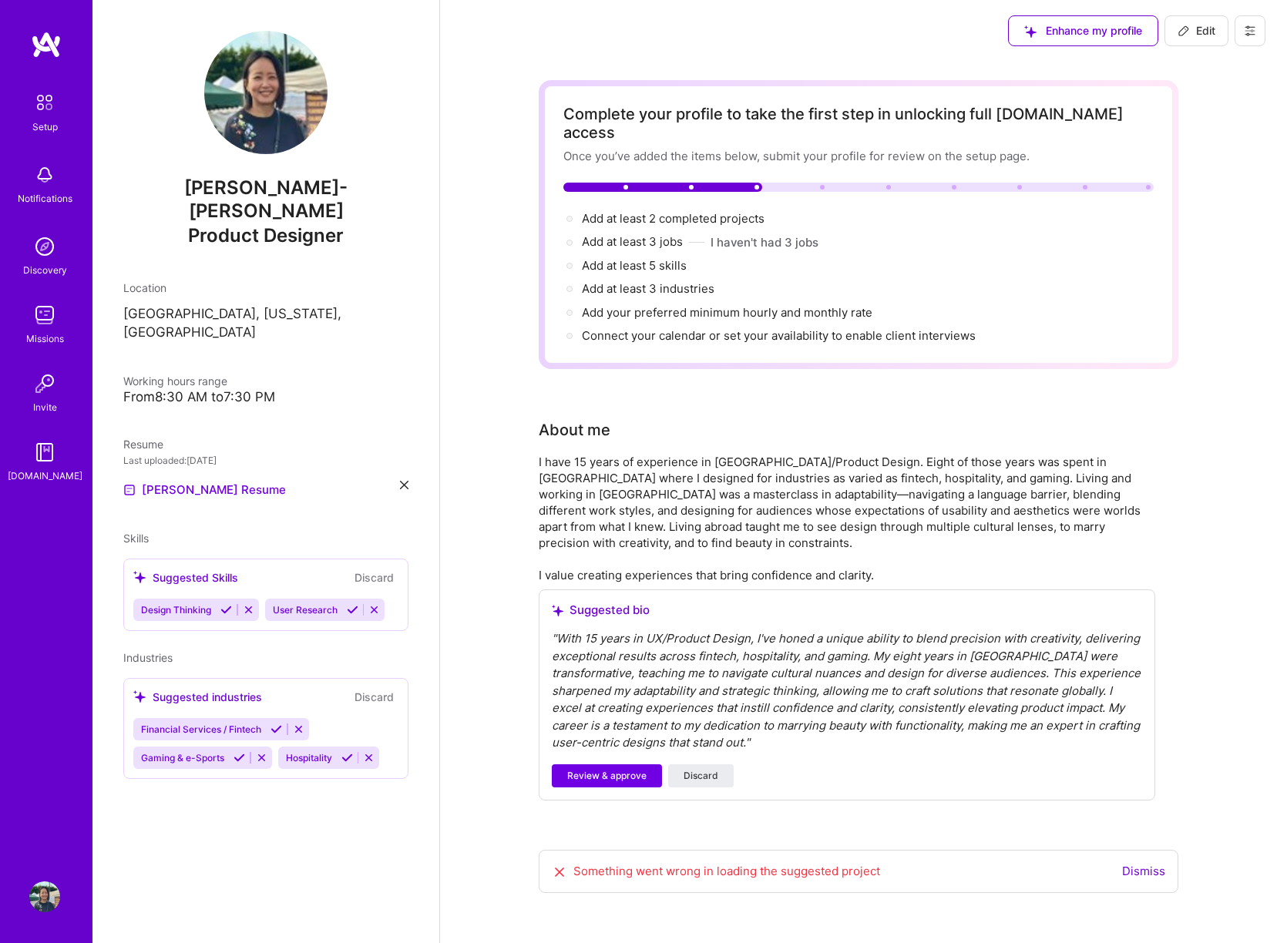
click at [250, 452] on div "Last uploaded: [DATE]" at bounding box center [265, 460] width 285 height 16
click at [702, 763] on button "Discard" at bounding box center [701, 774] width 66 height 23
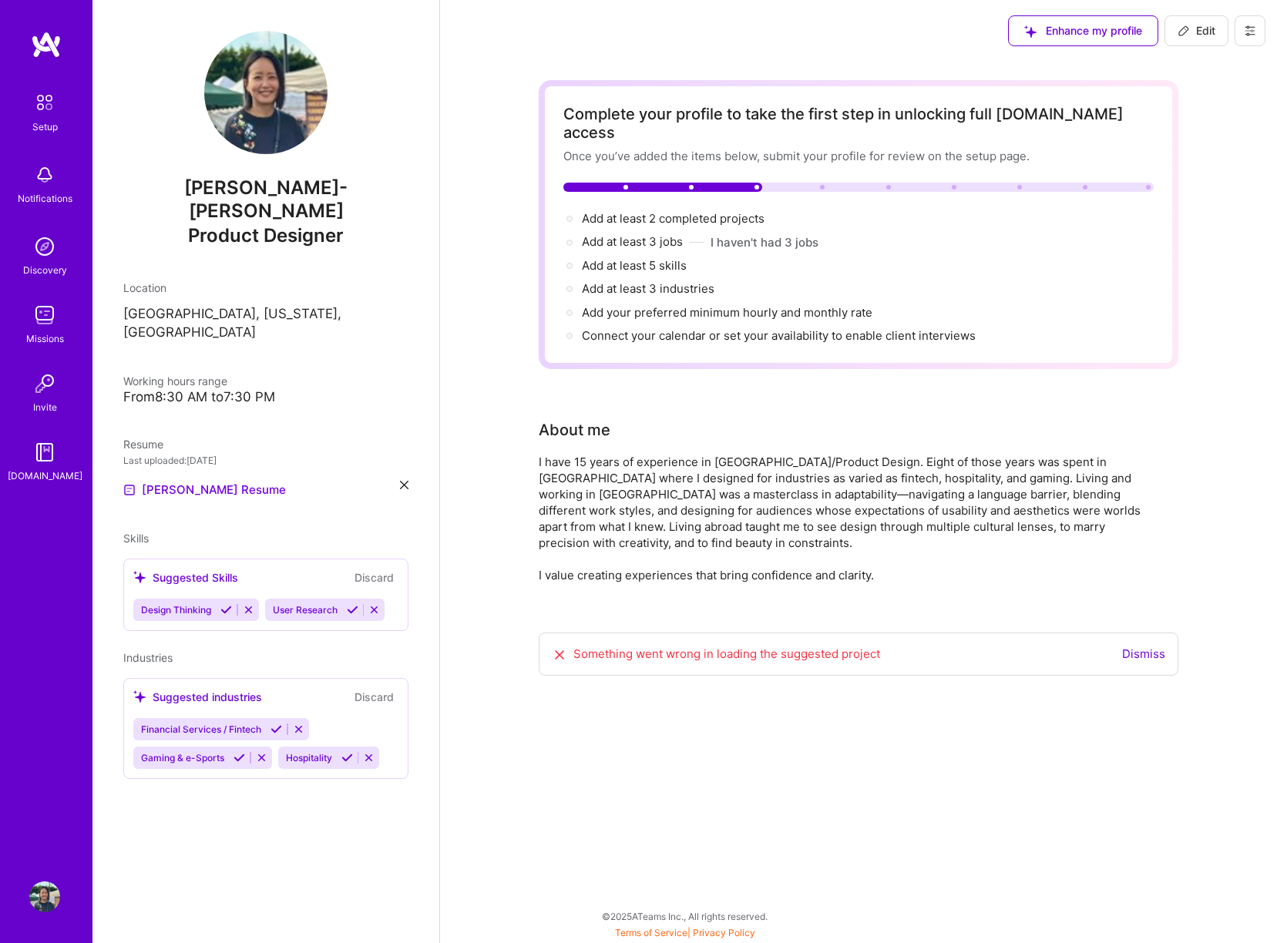
scroll to position [0, 0]
click at [1151, 647] on link "Dismiss" at bounding box center [1143, 654] width 43 height 15
click at [1189, 36] on icon at bounding box center [1184, 31] width 12 height 12
select select "US"
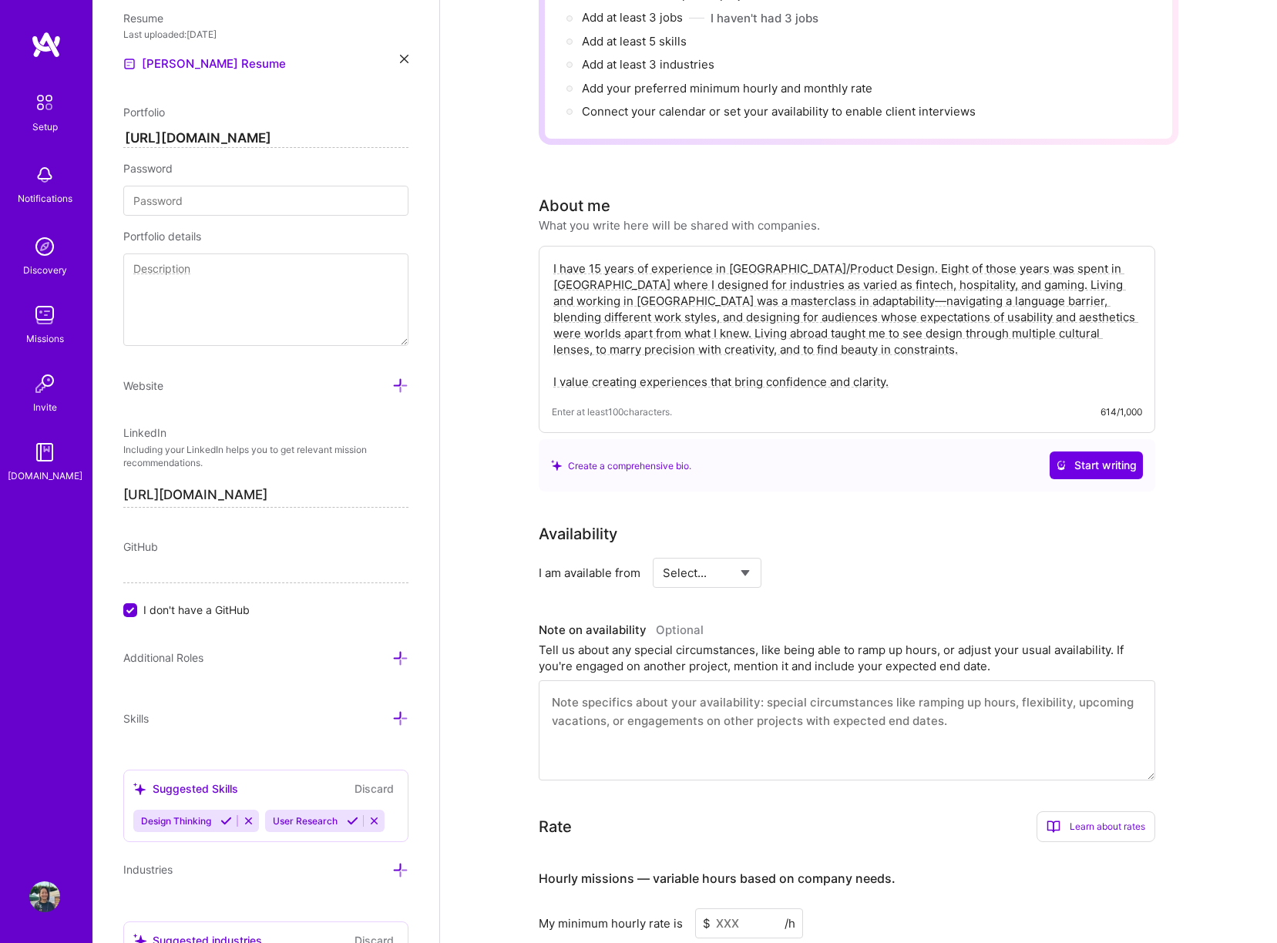
scroll to position [321, 0]
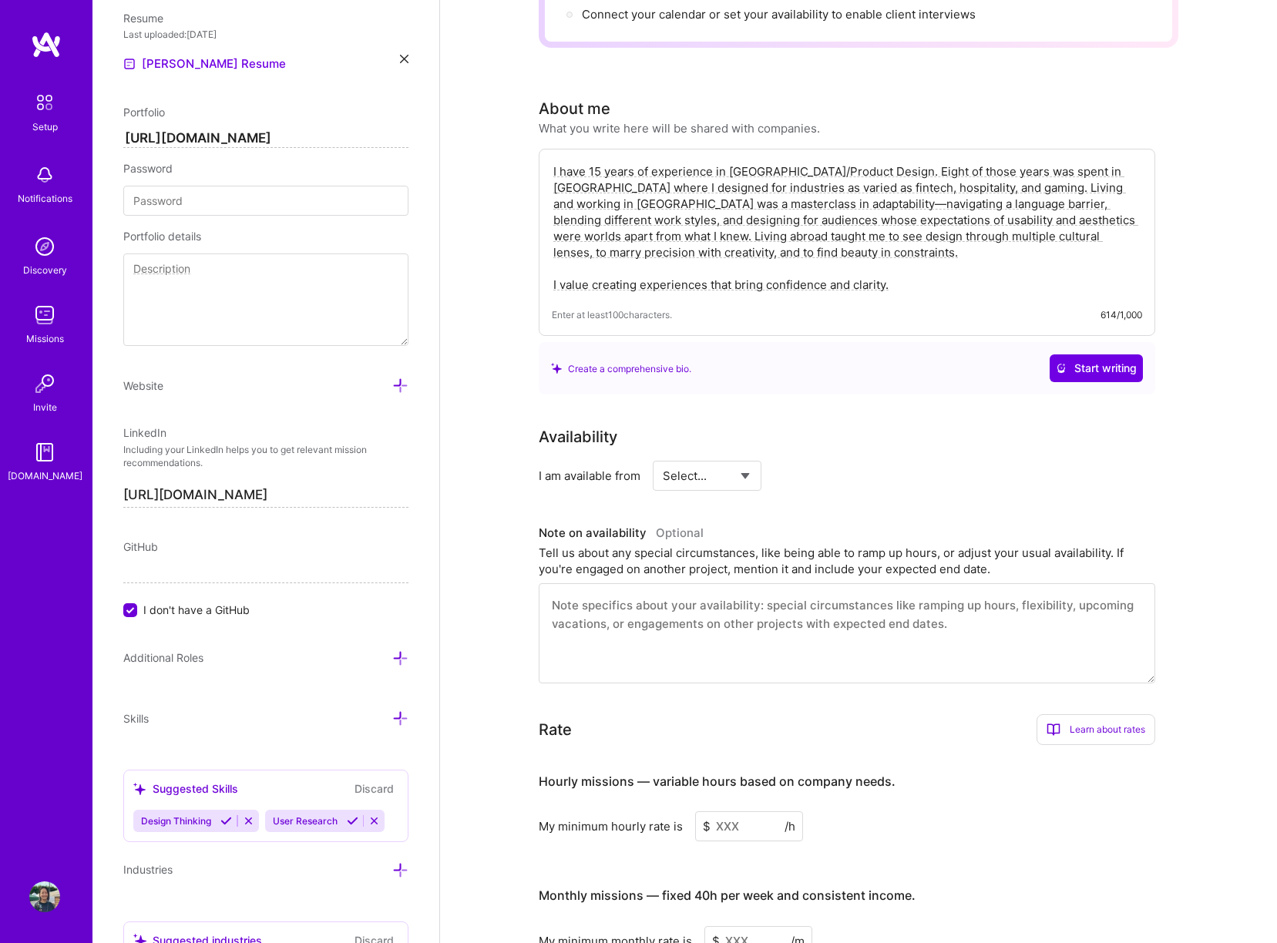
click at [707, 456] on select "Select... Right Now Future Date Not Available" at bounding box center [707, 475] width 89 height 39
select select "Right Now"
click at [663, 456] on select "Select... Right Now Future Date Not Available" at bounding box center [707, 475] width 89 height 39
click at [871, 468] on div "h/week" at bounding box center [866, 476] width 40 height 16
click at [828, 461] on input at bounding box center [848, 476] width 92 height 30
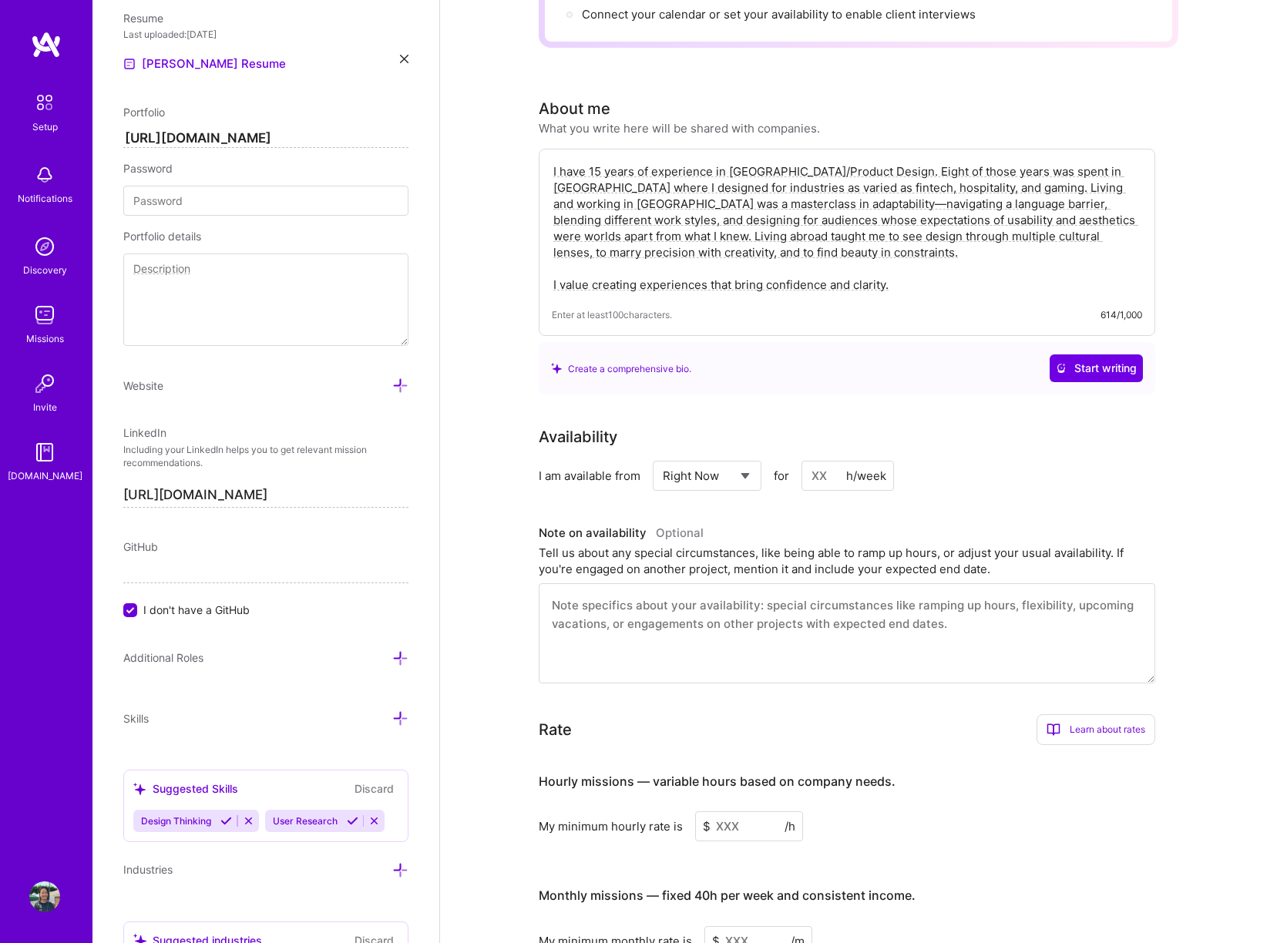
click at [828, 461] on input at bounding box center [848, 476] width 92 height 30
type input "20"
click at [827, 726] on div "Rate Learn about rates Hourly Rate What is hourly rate? This model involves pay…" at bounding box center [847, 834] width 617 height 241
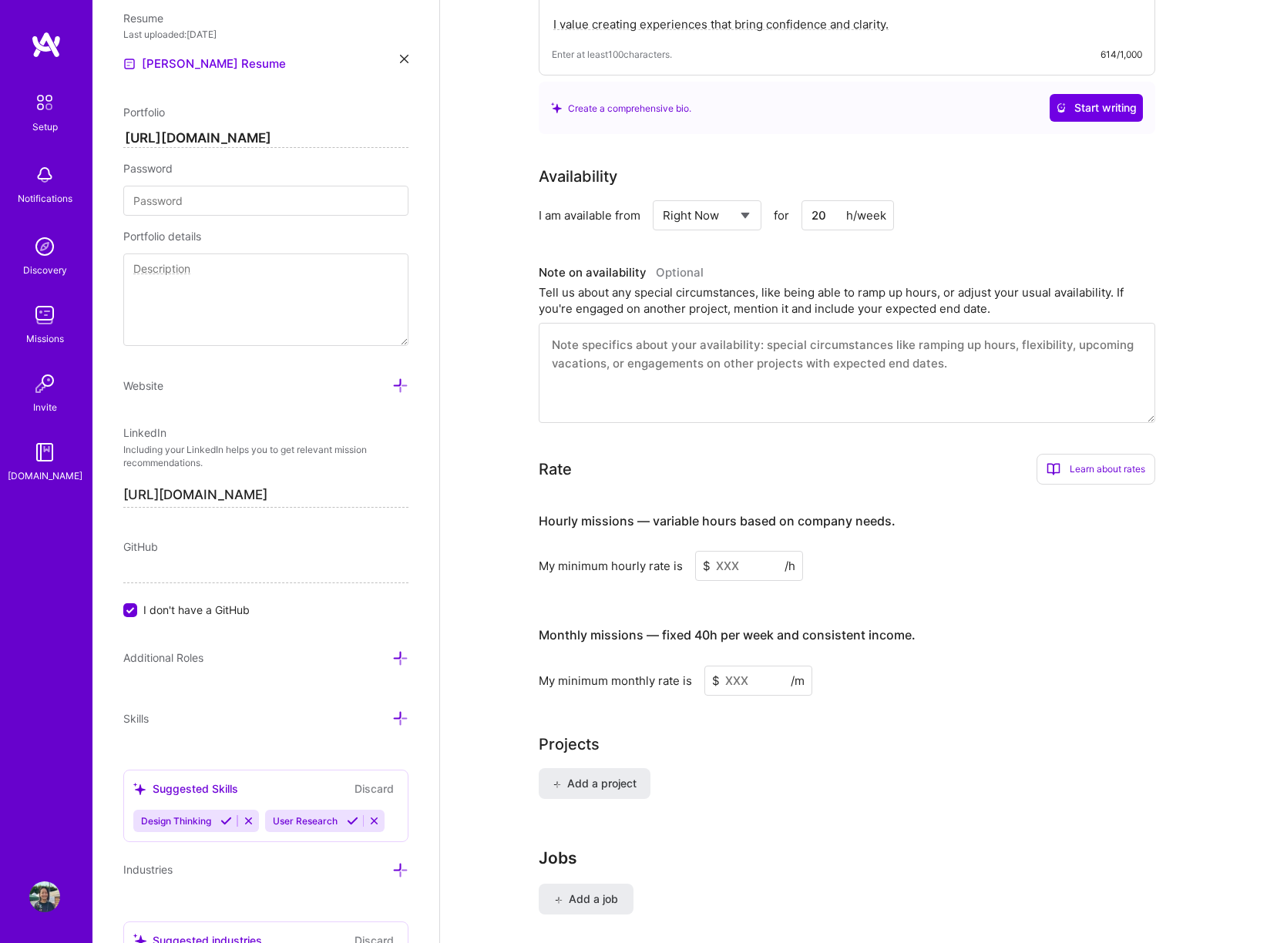
scroll to position [583, 0]
click at [735, 553] on input at bounding box center [749, 565] width 108 height 30
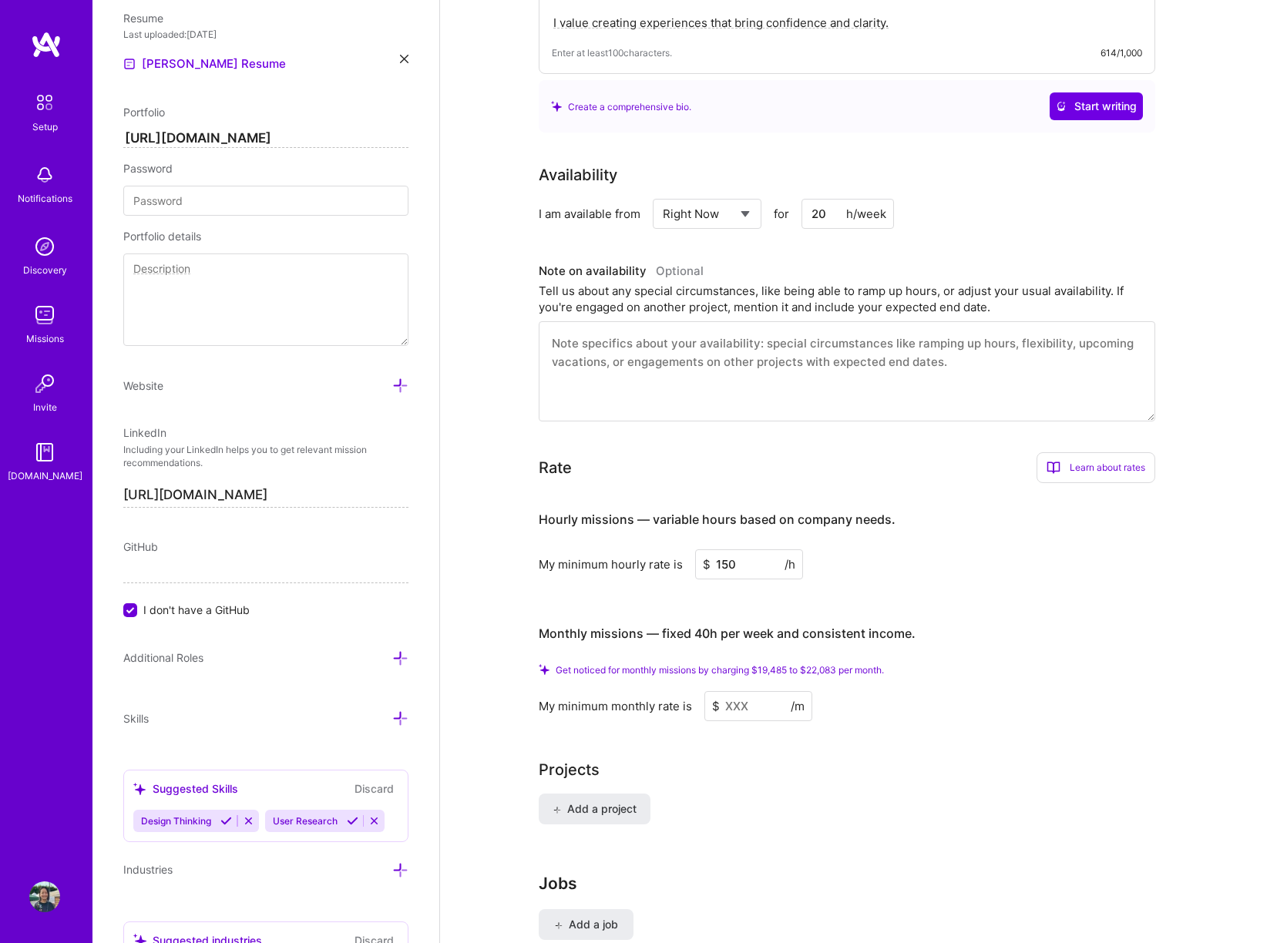
type input "150"
click at [758, 691] on input at bounding box center [758, 706] width 108 height 30
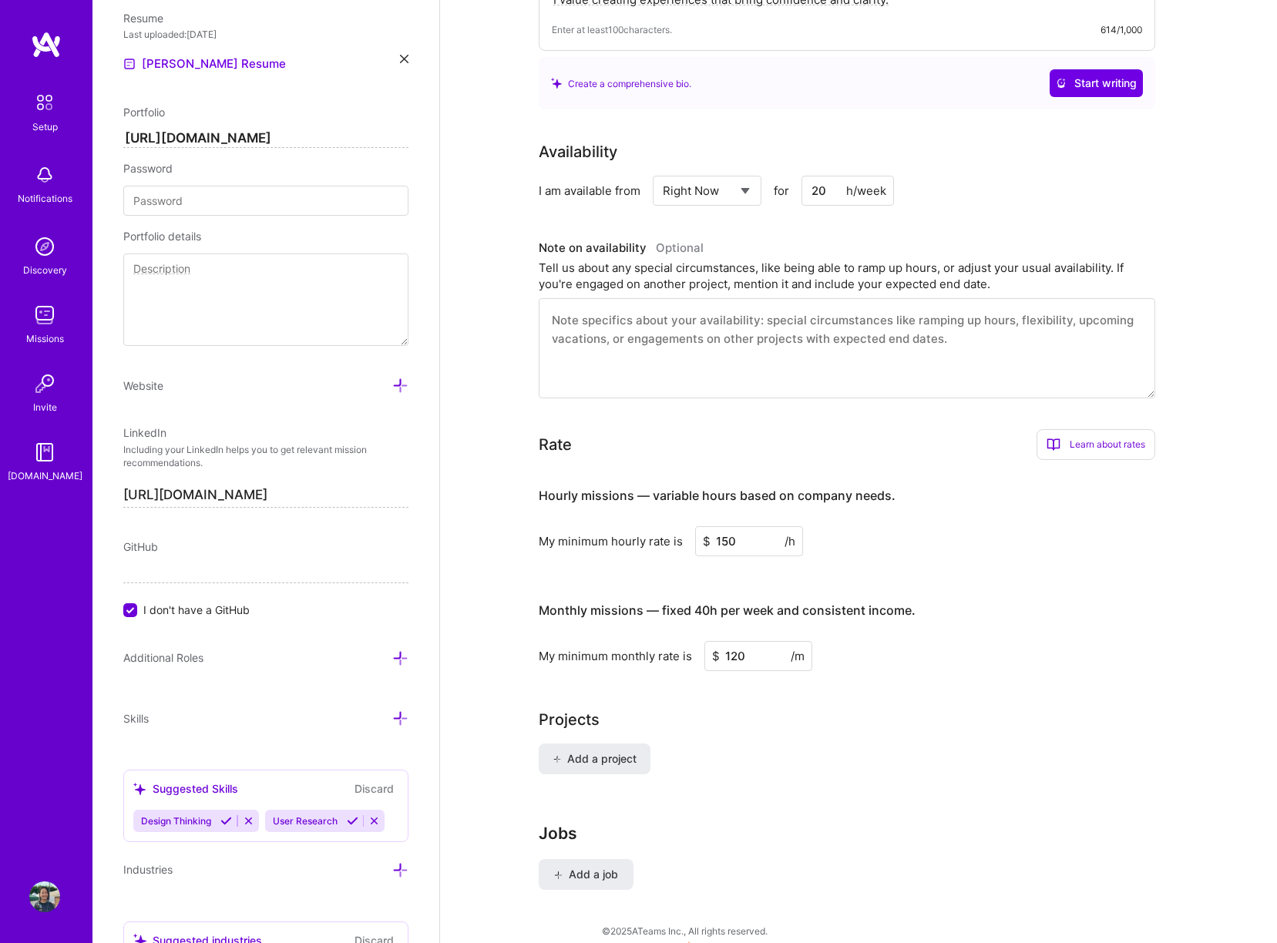
type input "120"
drag, startPoint x: 723, startPoint y: 522, endPoint x: 734, endPoint y: 577, distance: 56.7
click at [721, 526] on input "150" at bounding box center [749, 541] width 108 height 30
drag, startPoint x: 746, startPoint y: 646, endPoint x: 712, endPoint y: 644, distance: 33.9
click at [712, 643] on div "$ 120 /m" at bounding box center [758, 656] width 108 height 30
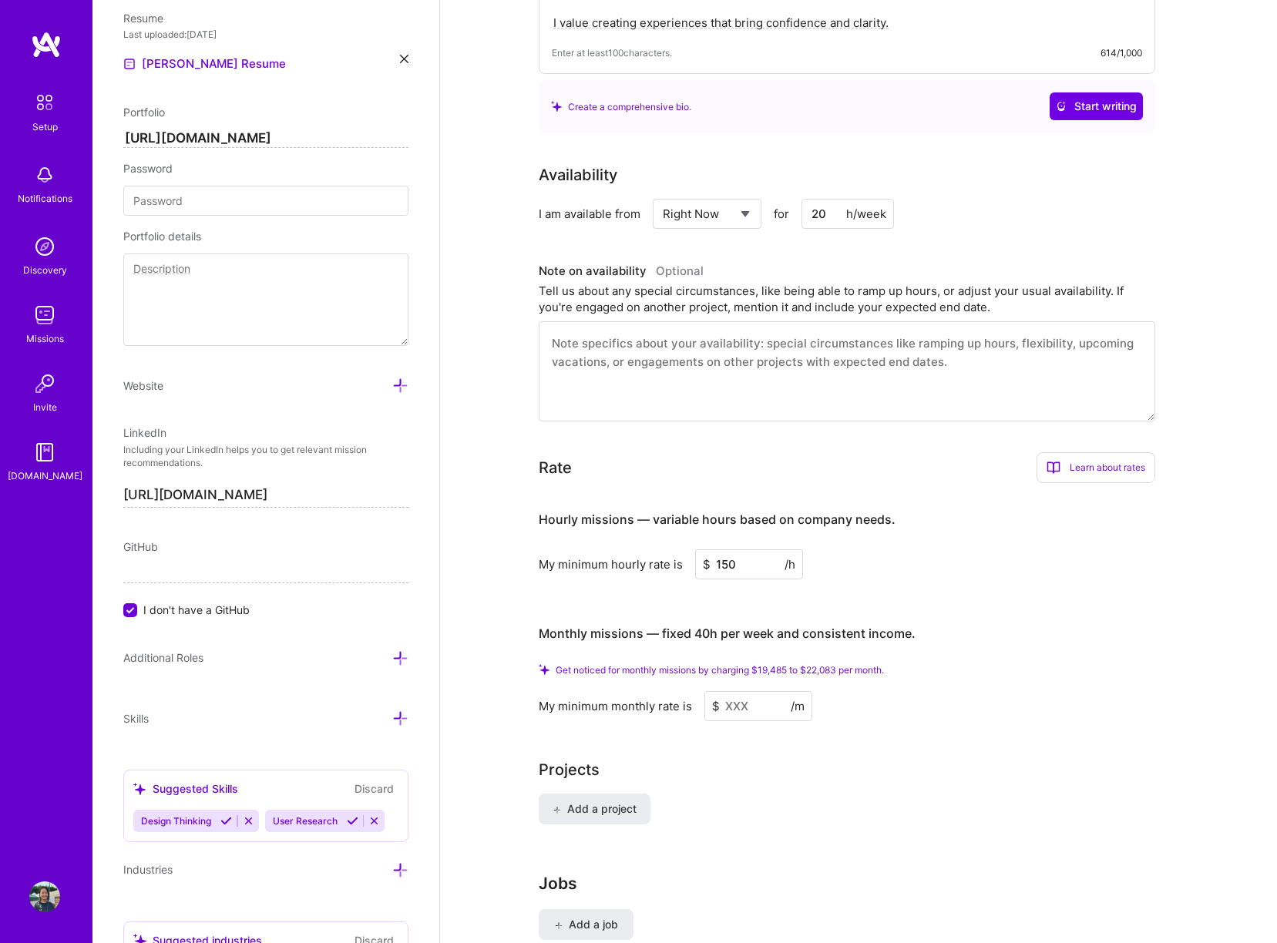
click at [848, 758] on div "Projects" at bounding box center [859, 769] width 640 height 23
click at [748, 696] on input at bounding box center [758, 706] width 108 height 30
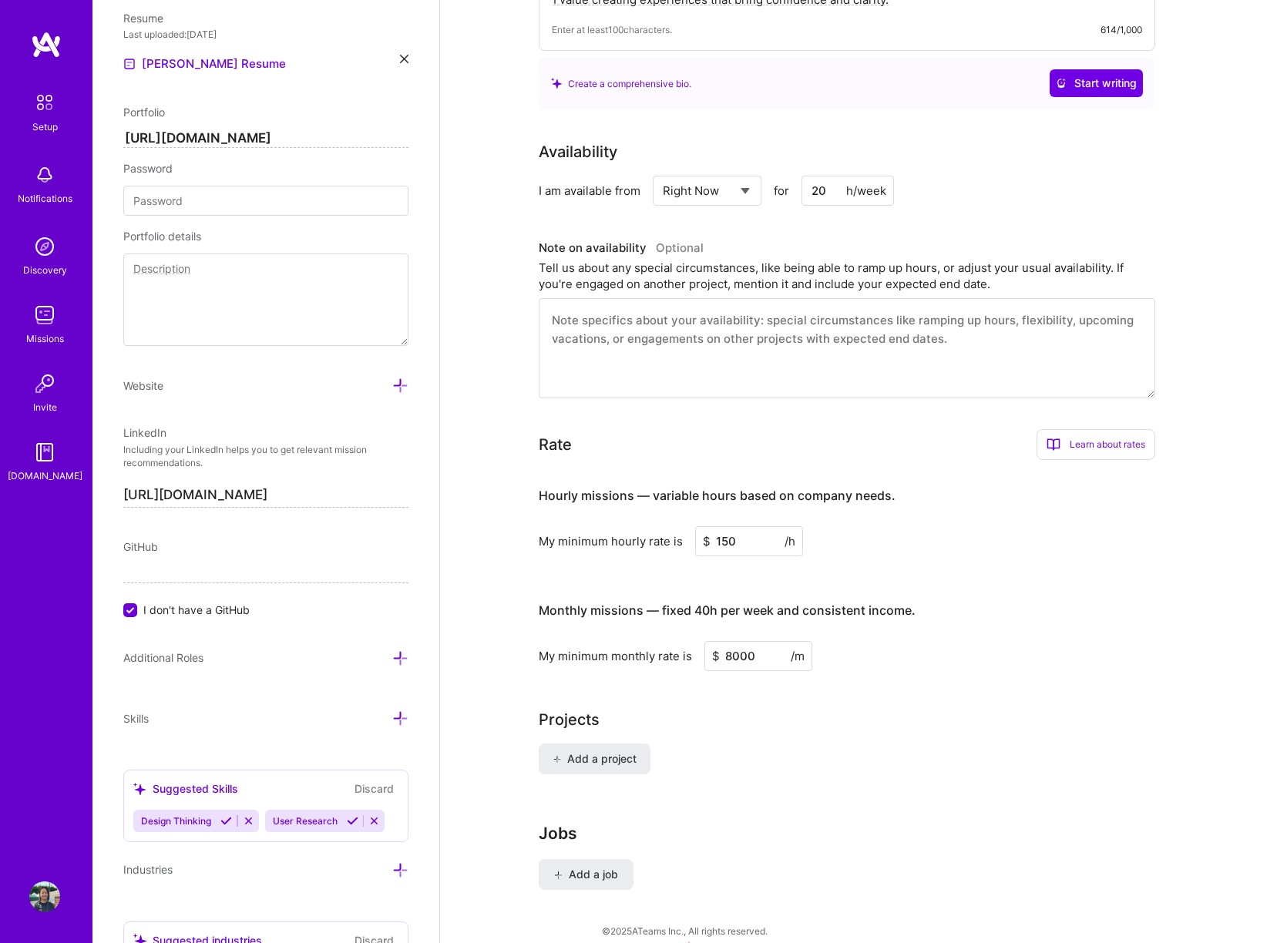
drag, startPoint x: 842, startPoint y: 671, endPoint x: 832, endPoint y: 632, distance: 40.6
click at [842, 668] on div "Complete your profile to take the first step in unlocking full [DOMAIN_NAME] ac…" at bounding box center [859, 209] width 640 height 1424
drag, startPoint x: 762, startPoint y: 642, endPoint x: 708, endPoint y: 639, distance: 54.0
click at [709, 641] on input "8000" at bounding box center [758, 656] width 108 height 30
type input "25000"
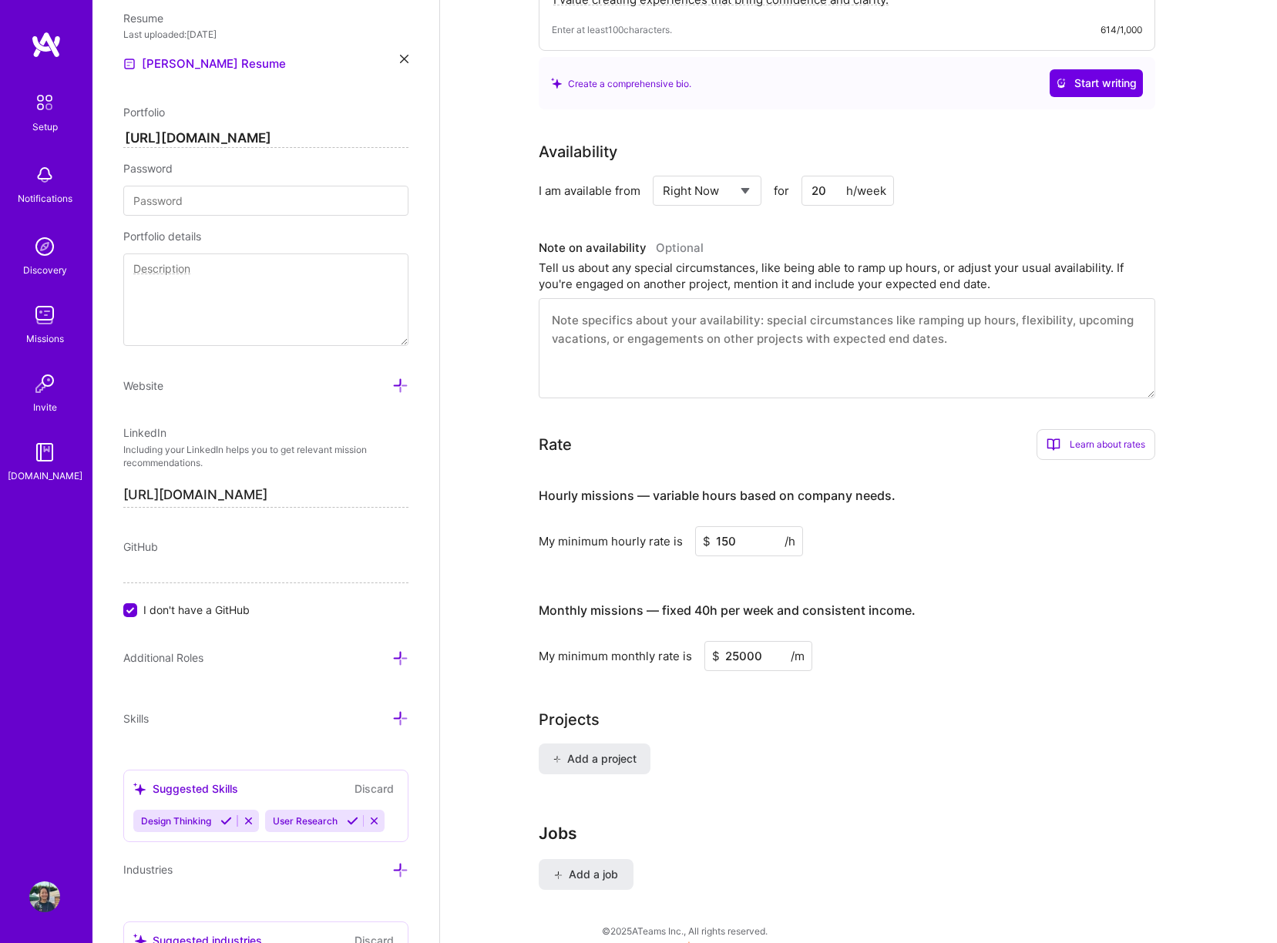
click at [916, 744] on div "Add a project" at bounding box center [859, 768] width 640 height 49
drag, startPoint x: 916, startPoint y: 725, endPoint x: 917, endPoint y: 718, distance: 7.9
click at [916, 744] on div "Add a project" at bounding box center [859, 768] width 640 height 49
click at [921, 709] on div "Projects" at bounding box center [859, 719] width 640 height 23
click at [960, 555] on div "Hourly missions — variable hours based on company needs. My minimum hourly rate…" at bounding box center [847, 571] width 617 height 198
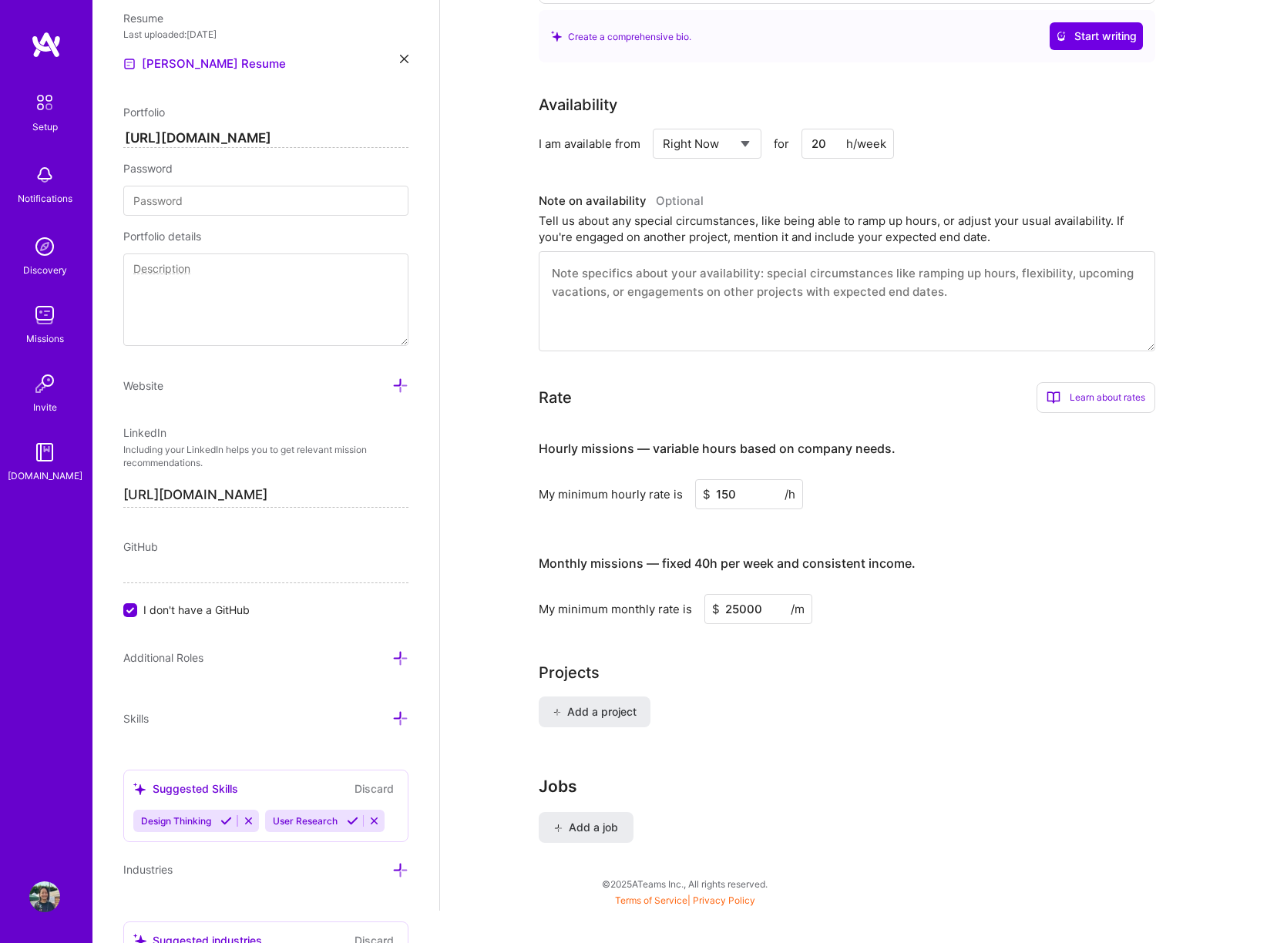
scroll to position [647, 0]
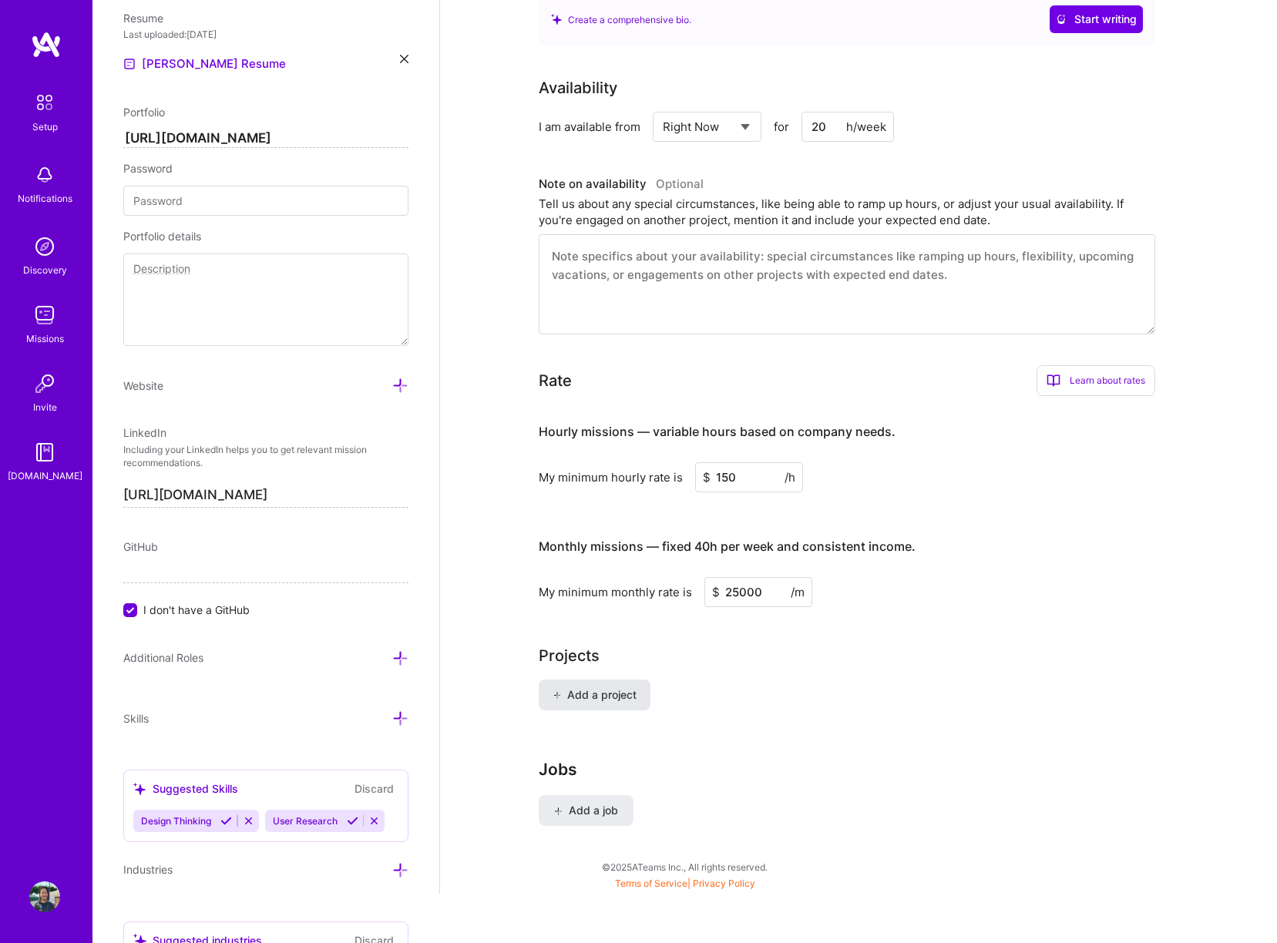
click at [627, 687] on span "Add a project" at bounding box center [595, 694] width 84 height 15
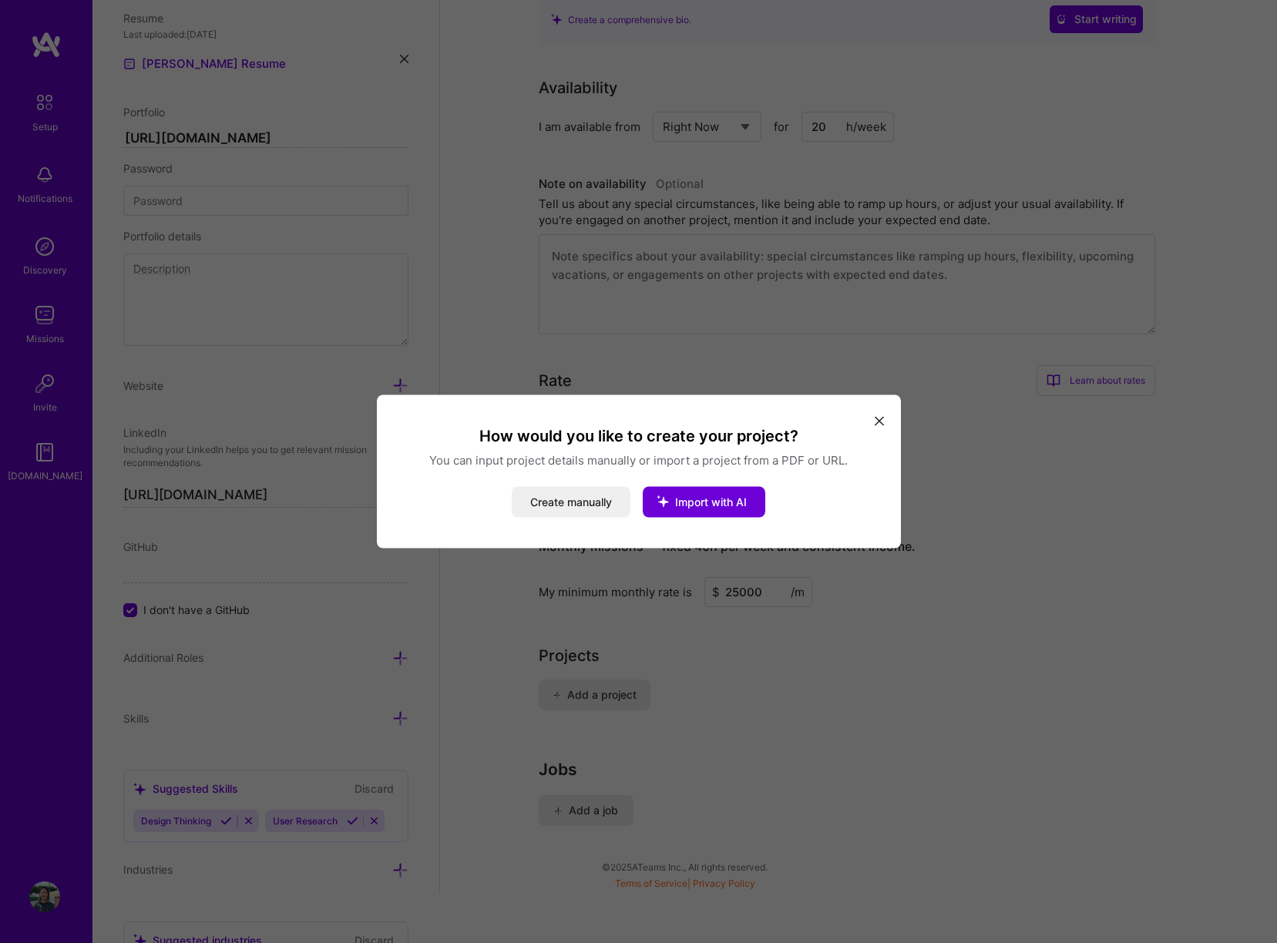
click at [875, 425] on button "modal" at bounding box center [879, 420] width 18 height 25
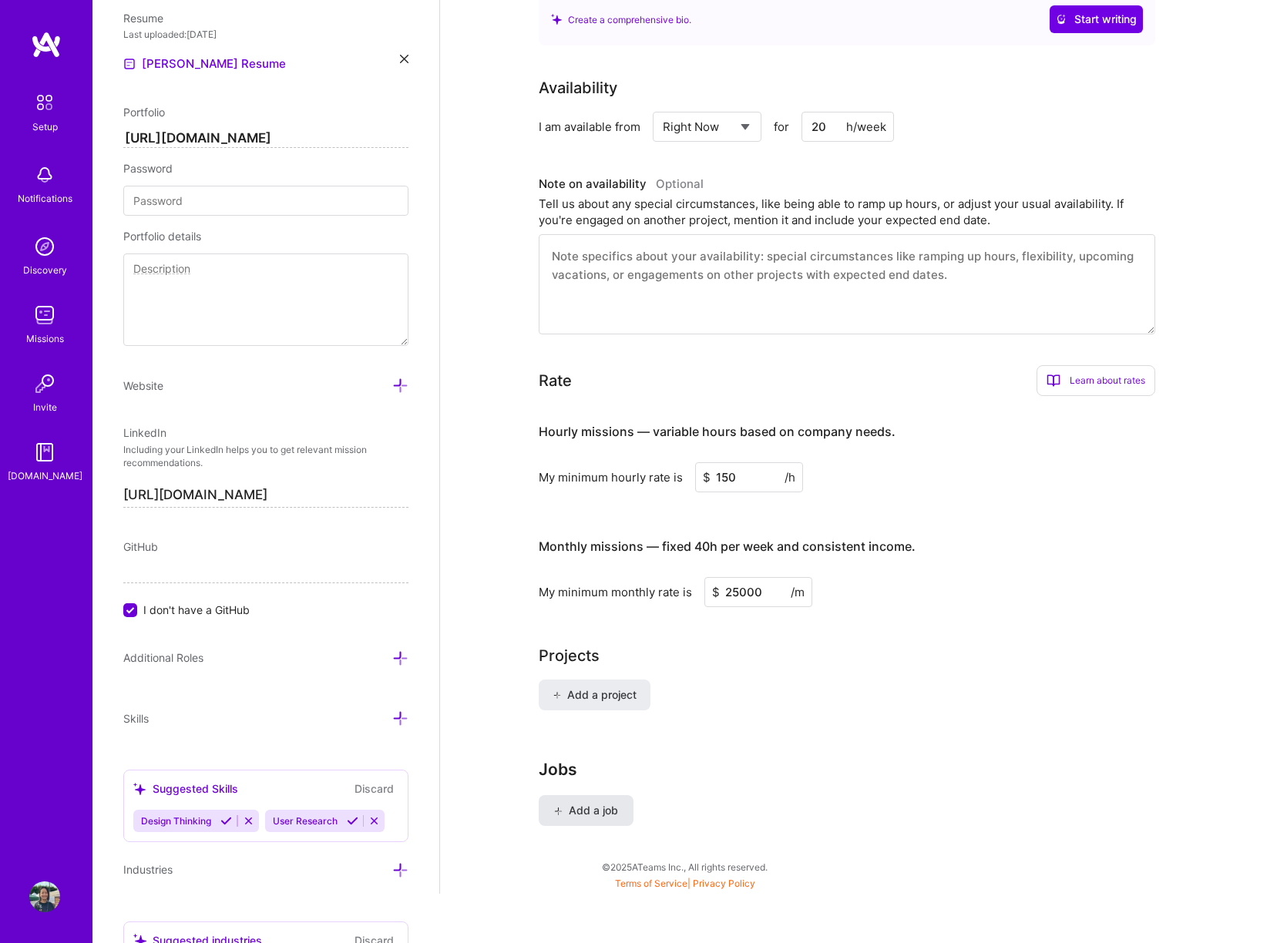
click at [607, 803] on span "Add a job" at bounding box center [586, 810] width 64 height 15
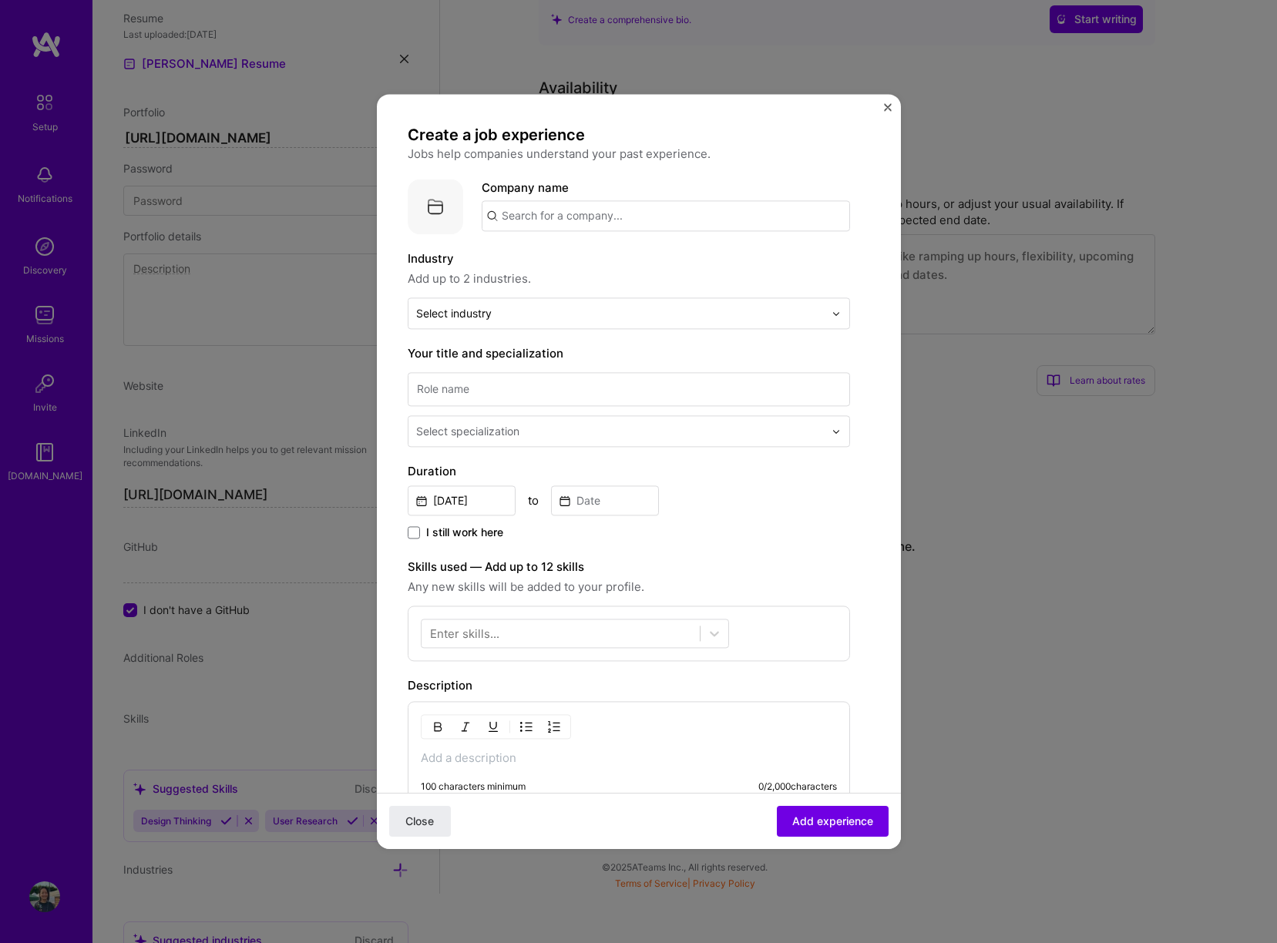
click at [887, 107] on img "Close" at bounding box center [888, 107] width 8 height 8
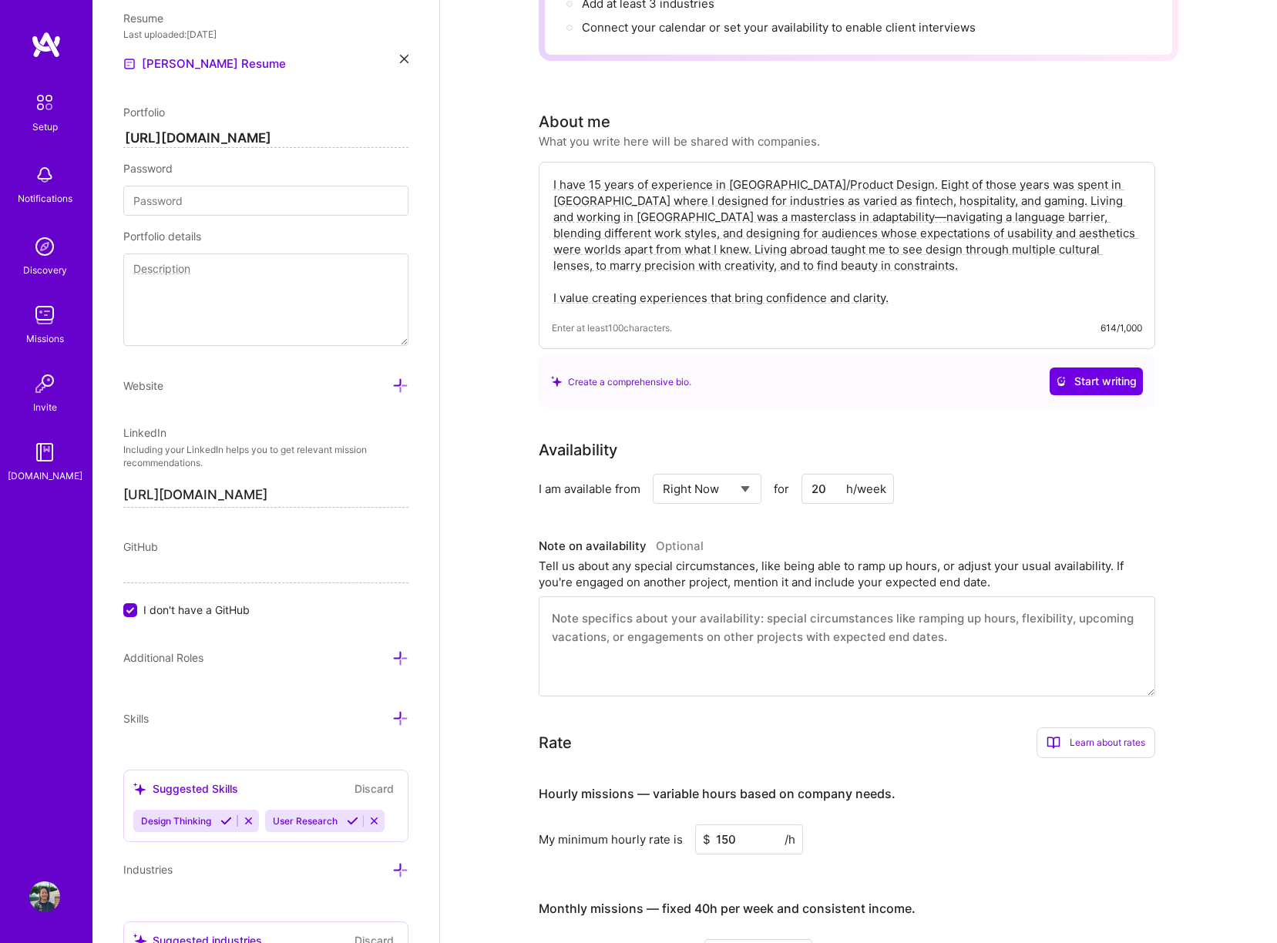
scroll to position [0, 0]
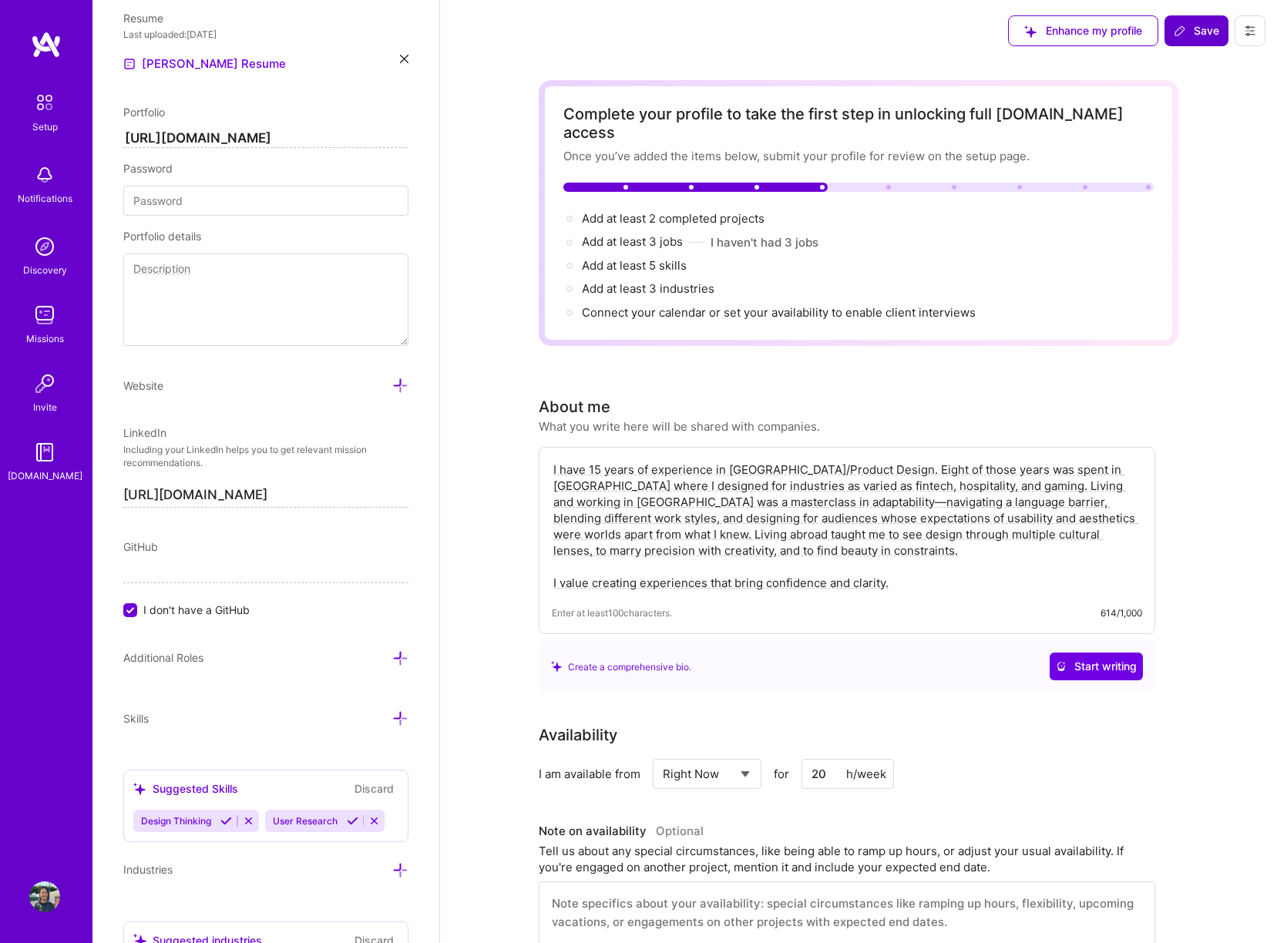
click at [1184, 29] on icon at bounding box center [1179, 30] width 9 height 9
